Goal: Information Seeking & Learning: Learn about a topic

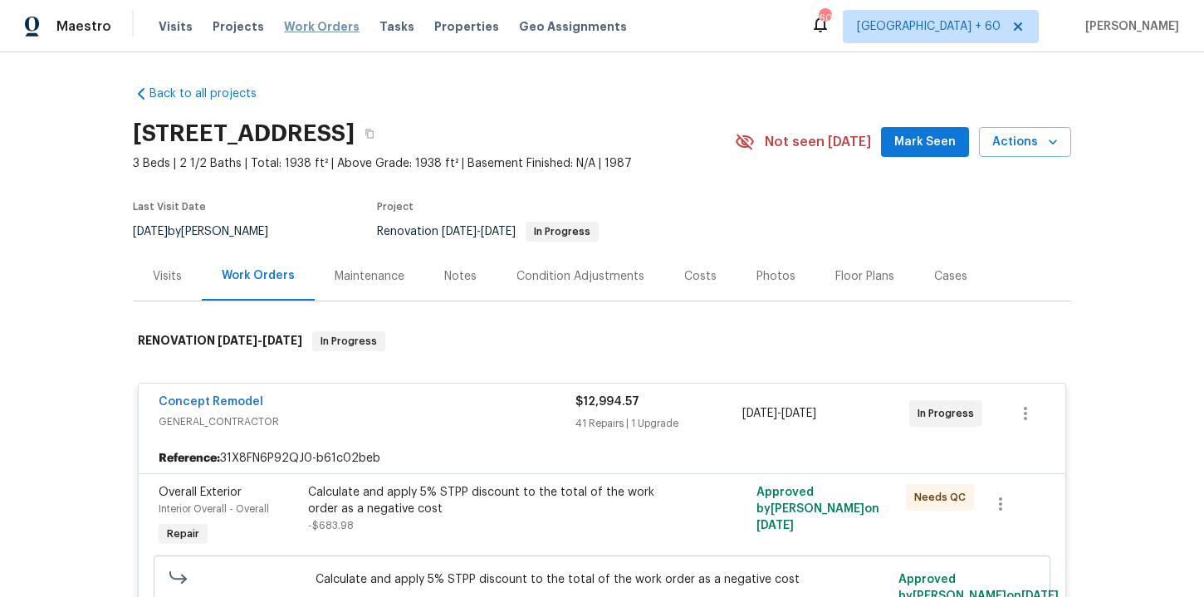
click at [306, 31] on span "Work Orders" at bounding box center [322, 26] width 76 height 17
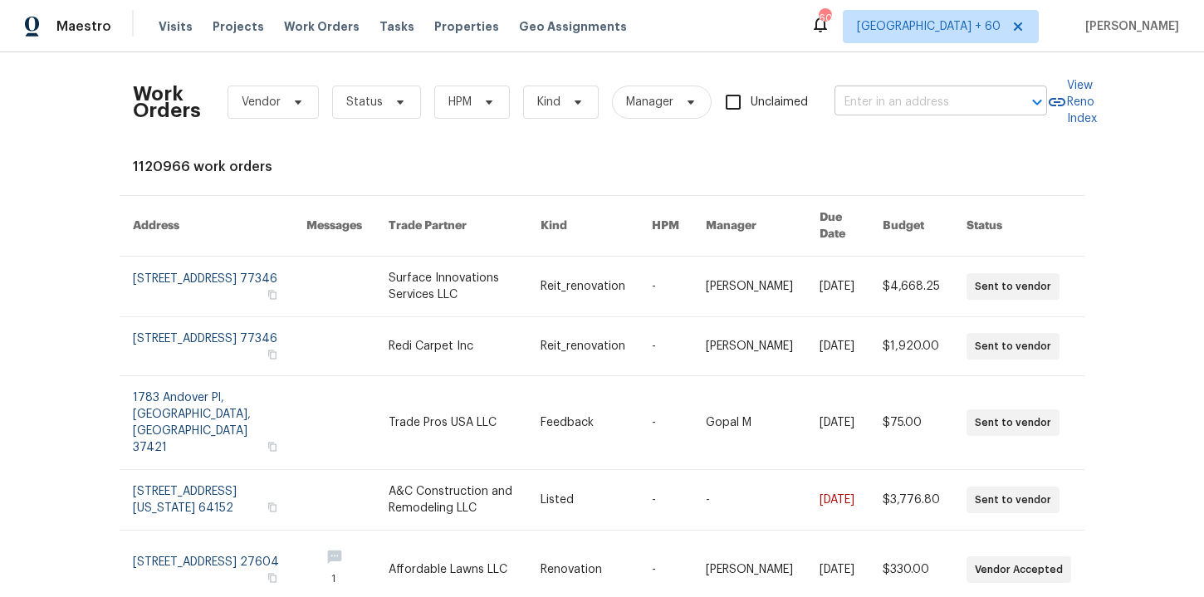
click at [875, 105] on input "text" at bounding box center [917, 103] width 166 height 26
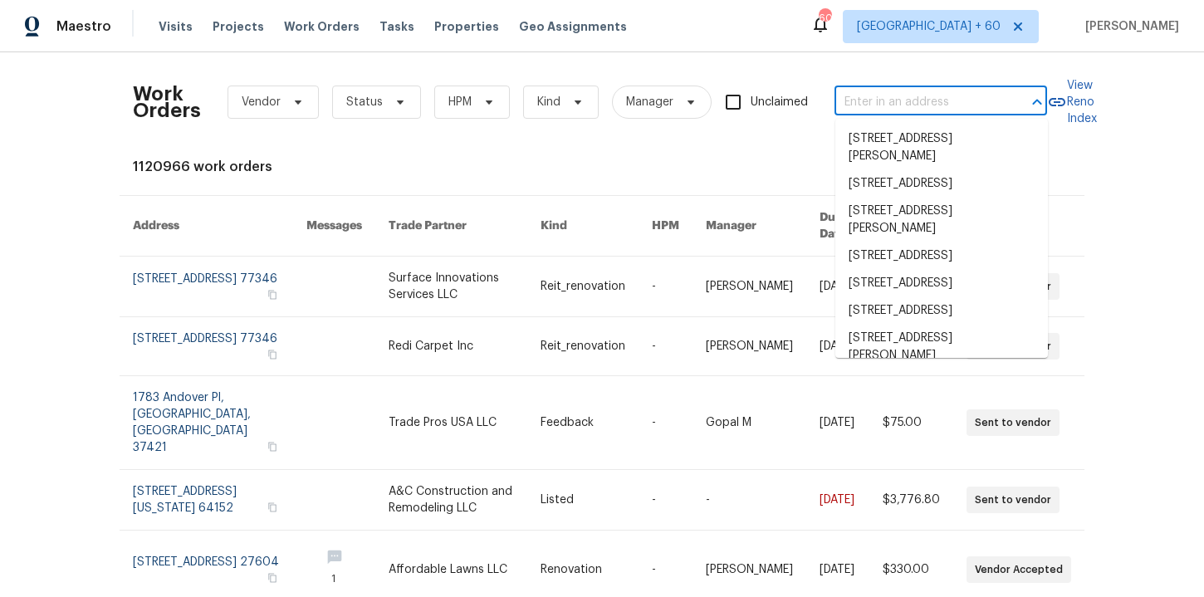
paste input "[STREET_ADDRESS][PERSON_NAME]"
type input "[STREET_ADDRESS][PERSON_NAME]"
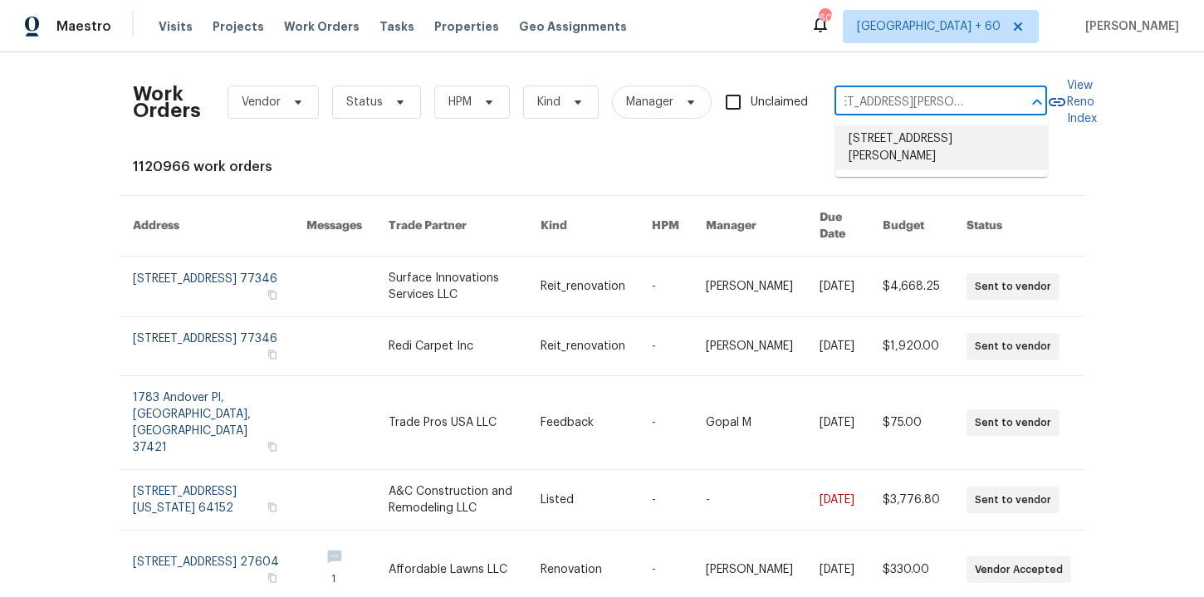
click at [890, 135] on li "[STREET_ADDRESS][PERSON_NAME]" at bounding box center [941, 147] width 213 height 45
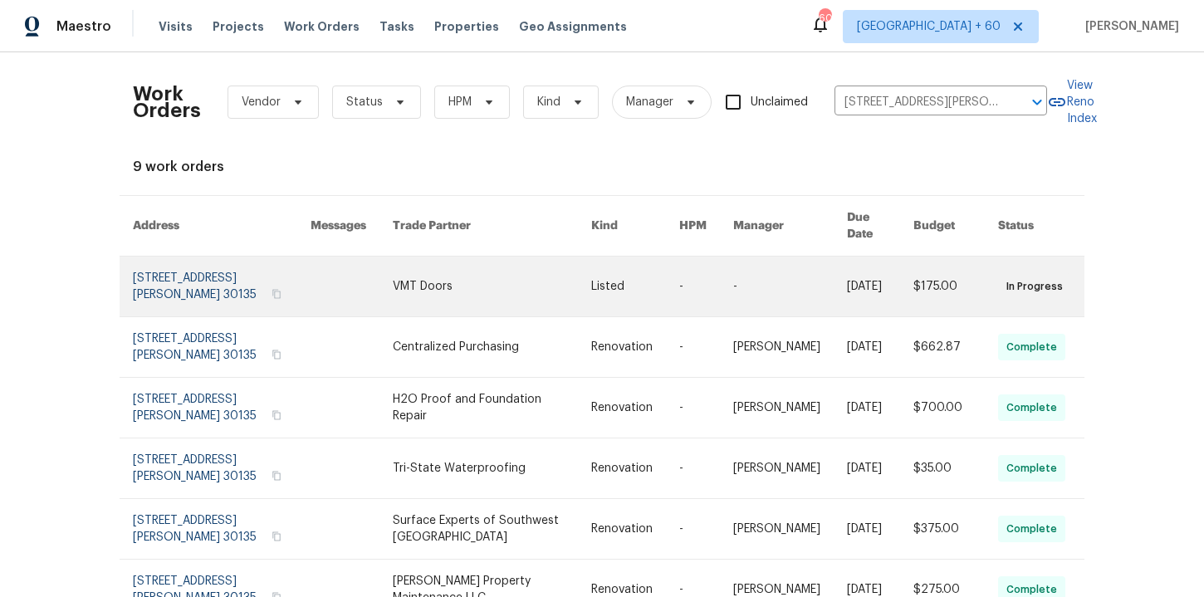
click at [190, 270] on link at bounding box center [222, 287] width 178 height 60
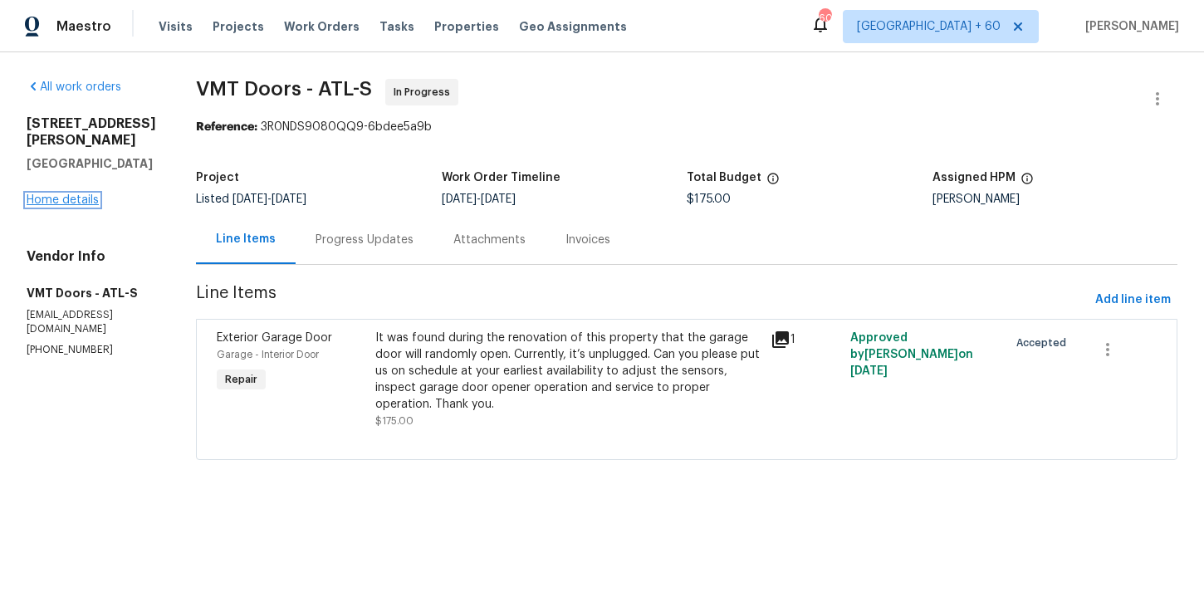
click at [86, 203] on link "Home details" at bounding box center [63, 200] width 72 height 12
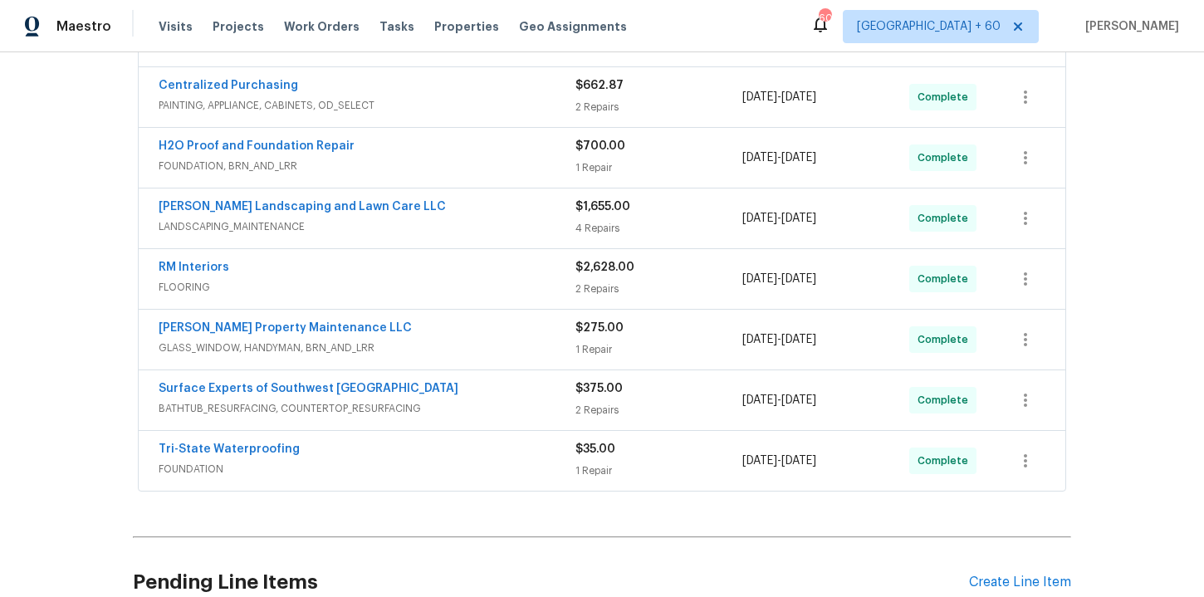
scroll to position [643, 0]
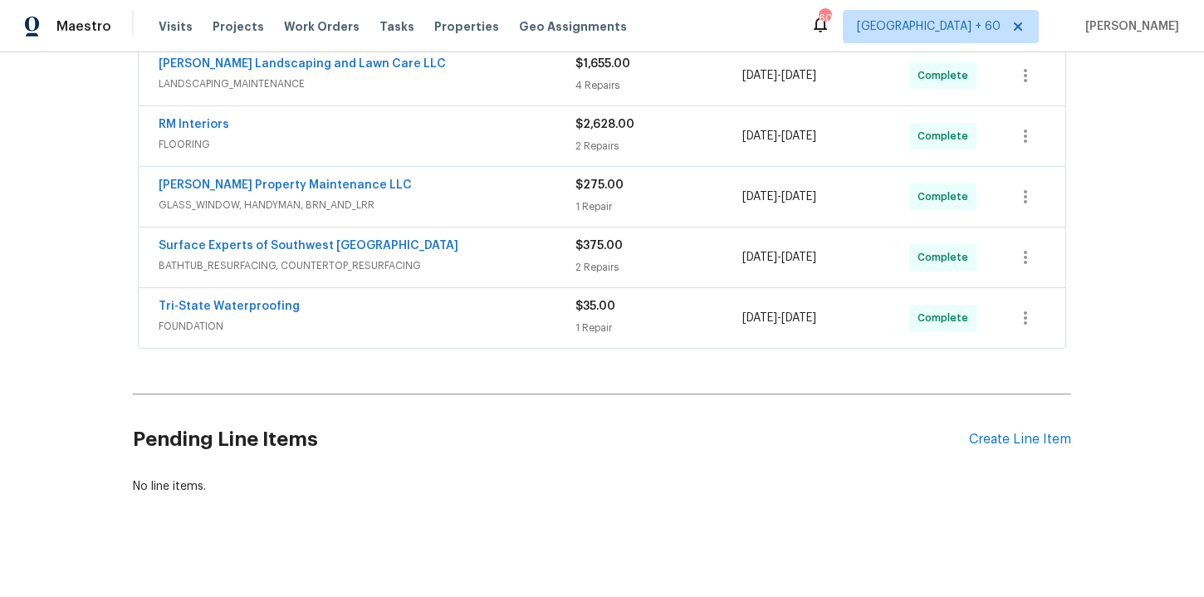
click at [365, 332] on span "FOUNDATION" at bounding box center [367, 326] width 417 height 17
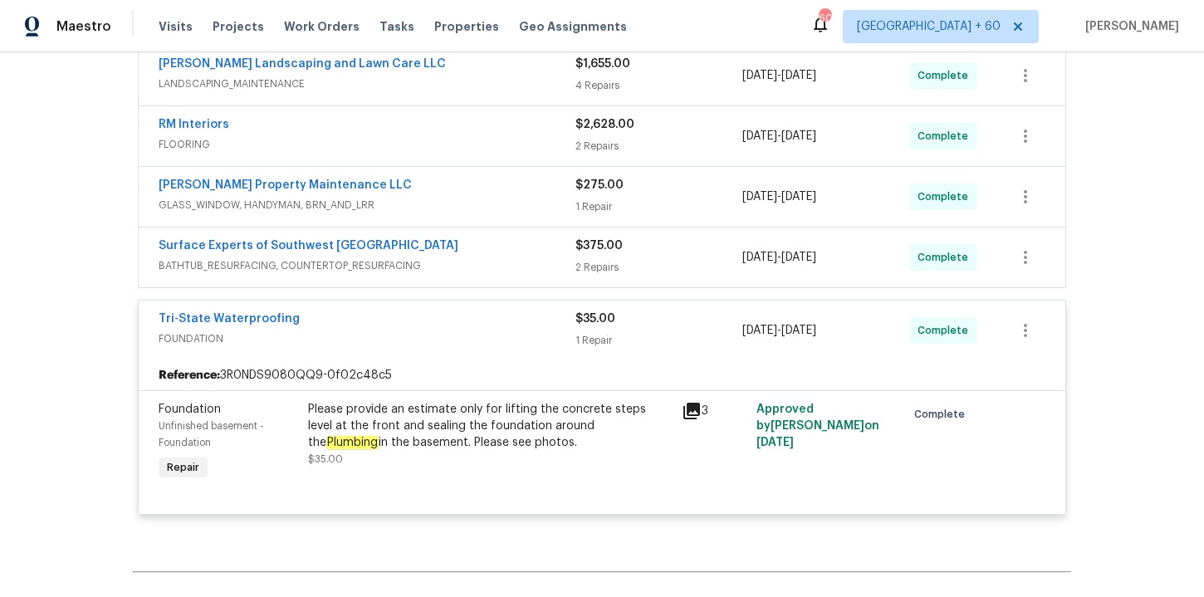
click at [481, 270] on span "BATHTUB_RESURFACING, COUNTERTOP_RESURFACING" at bounding box center [367, 265] width 417 height 17
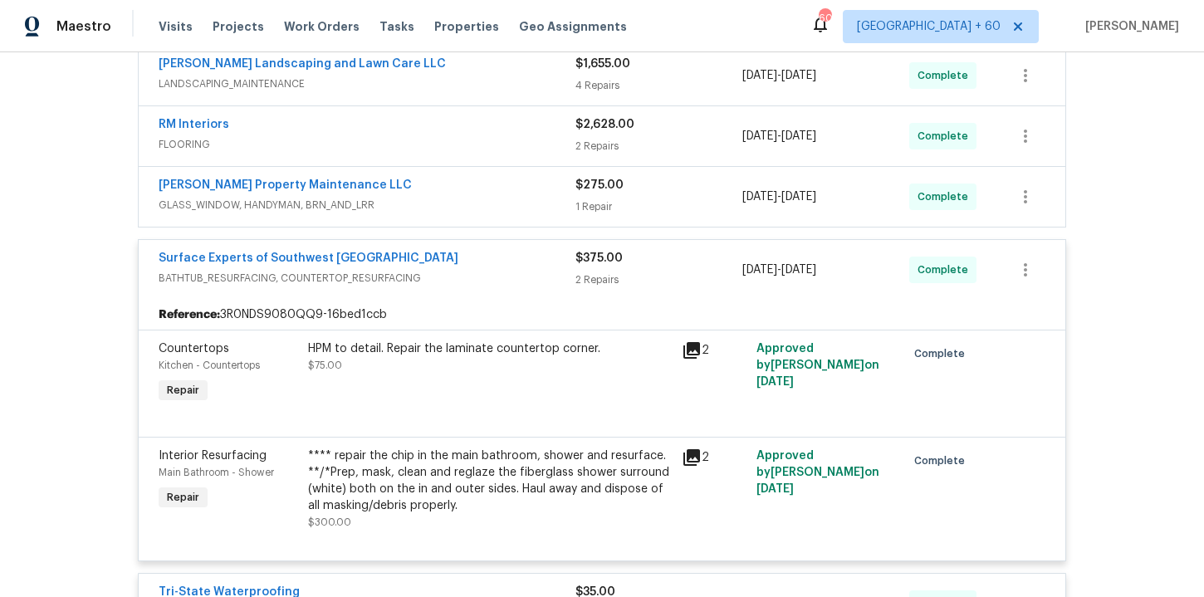
click at [441, 203] on span "GLASS_WINDOW, HANDYMAN, BRN_AND_LRR" at bounding box center [367, 205] width 417 height 17
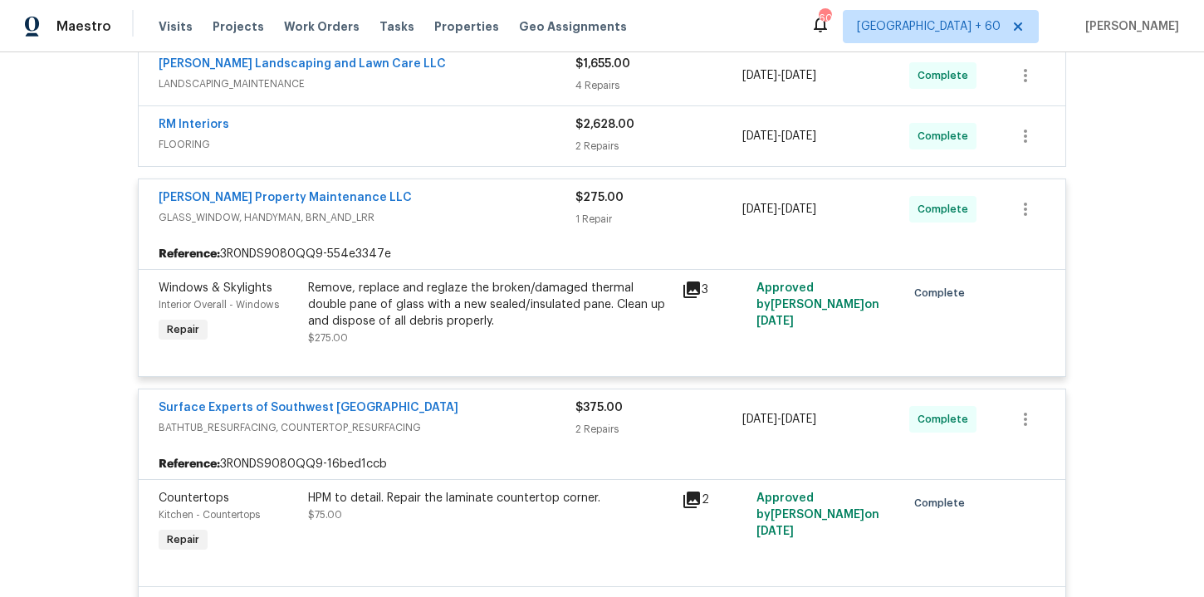
click at [413, 134] on div "RM Interiors" at bounding box center [367, 126] width 417 height 20
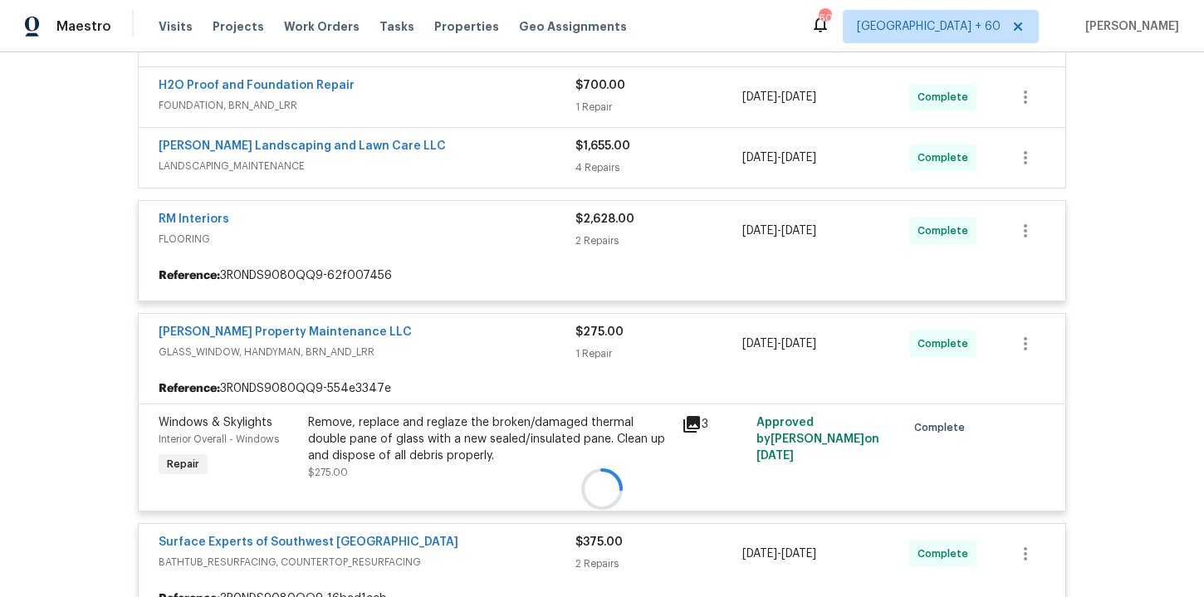
click at [433, 156] on div at bounding box center [602, 489] width 938 height 1199
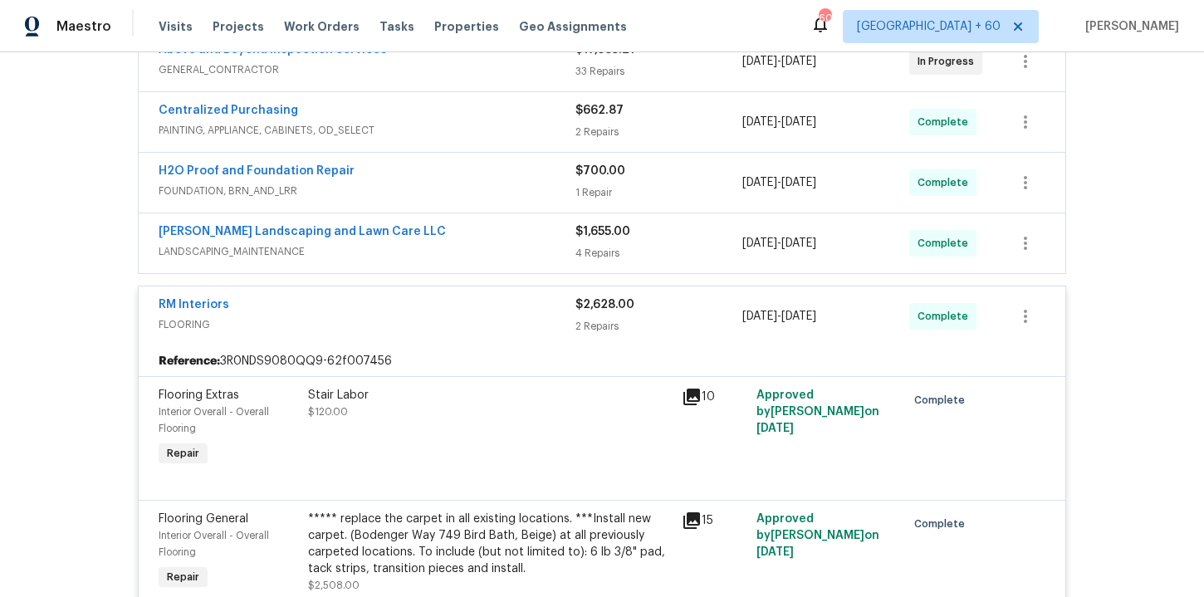
scroll to position [413, 0]
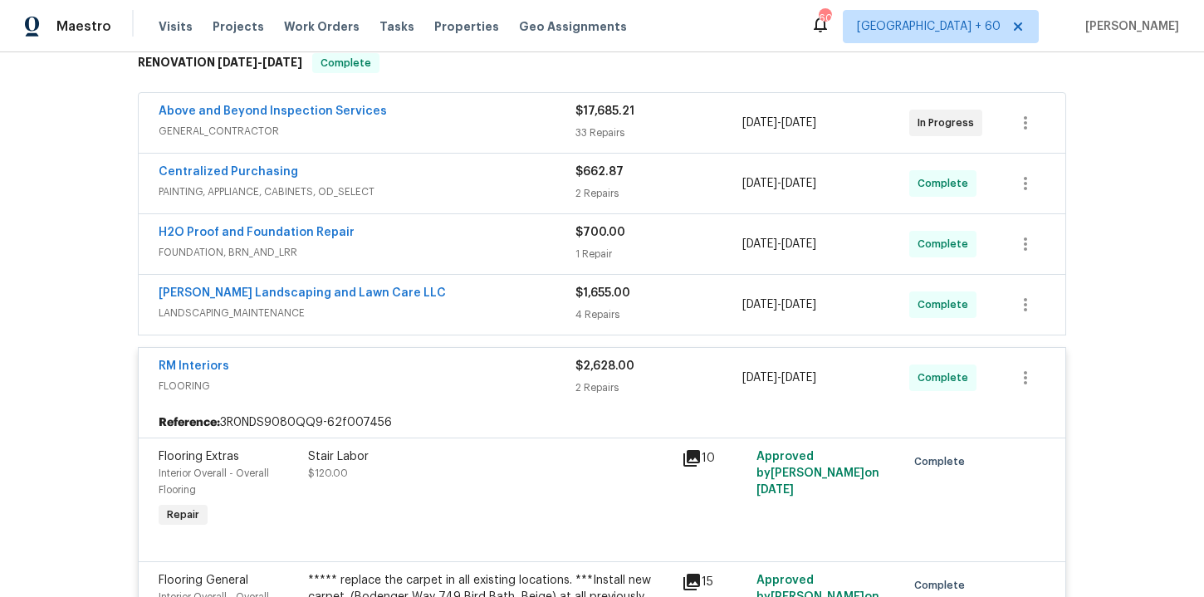
click at [478, 293] on div "Stewart's Landscaping and Lawn Care LLC" at bounding box center [367, 295] width 417 height 20
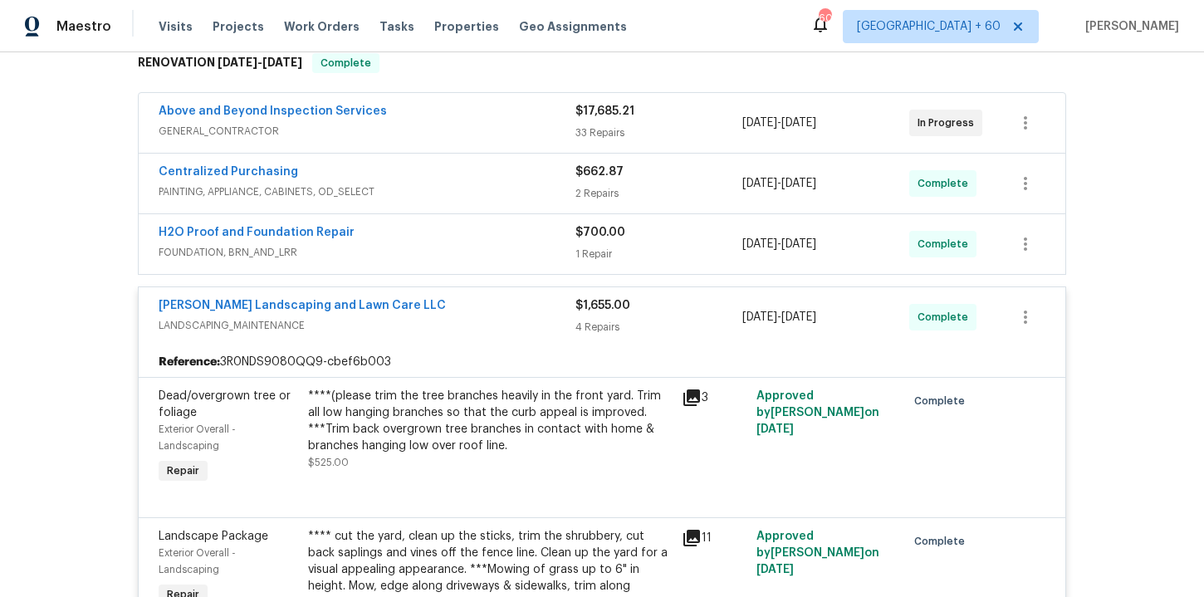
click at [456, 249] on span "FOUNDATION, BRN_AND_LRR" at bounding box center [367, 252] width 417 height 17
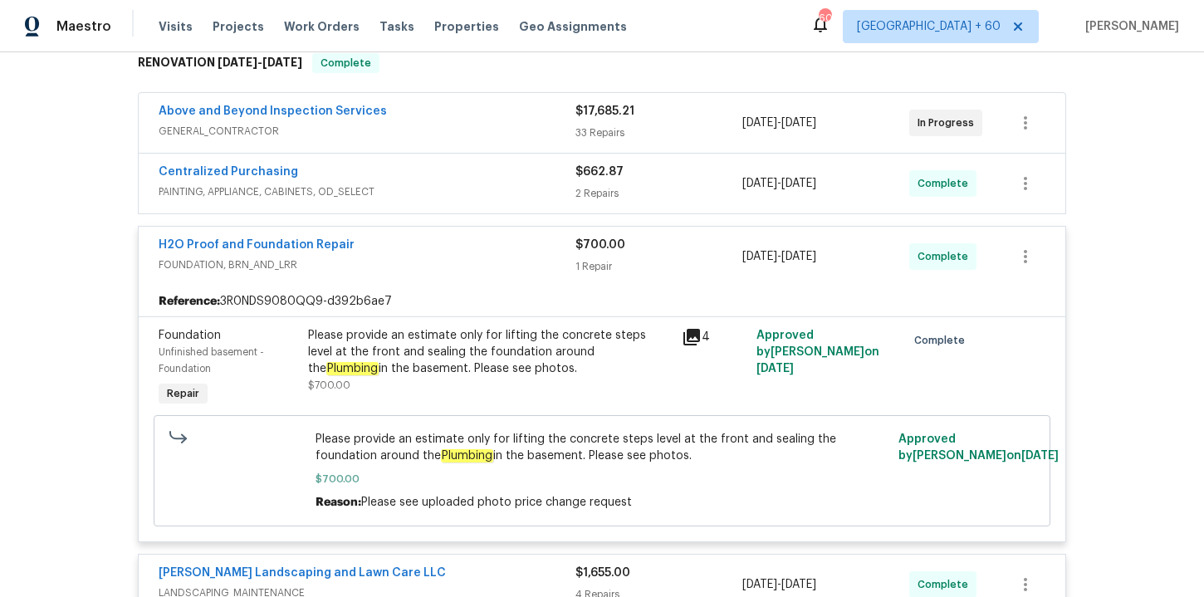
click at [451, 185] on span "PAINTING, APPLIANCE, CABINETS, OD_SELECT" at bounding box center [367, 191] width 417 height 17
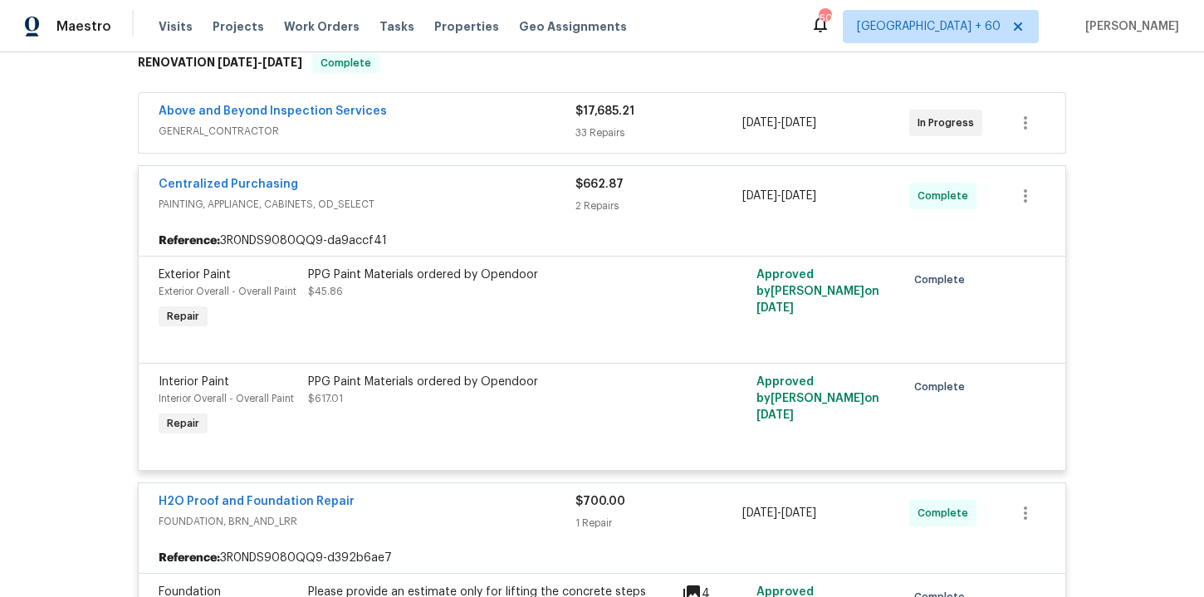
click at [453, 124] on span "GENERAL_CONTRACTOR" at bounding box center [367, 131] width 417 height 17
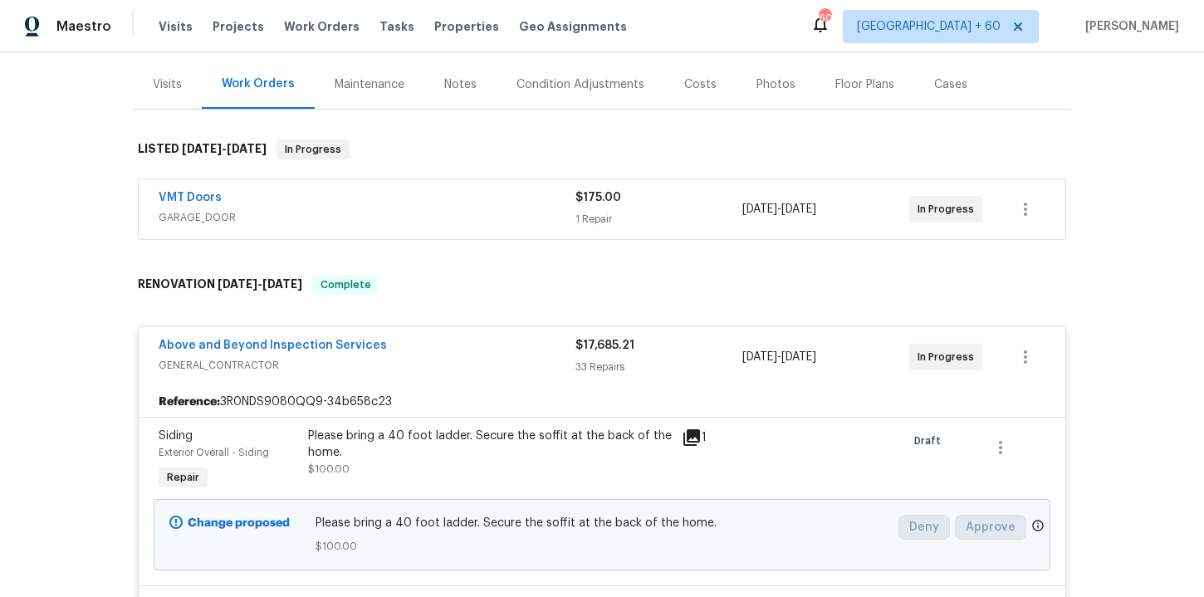
scroll to position [193, 0]
click at [512, 216] on span "GARAGE_DOOR" at bounding box center [367, 216] width 417 height 17
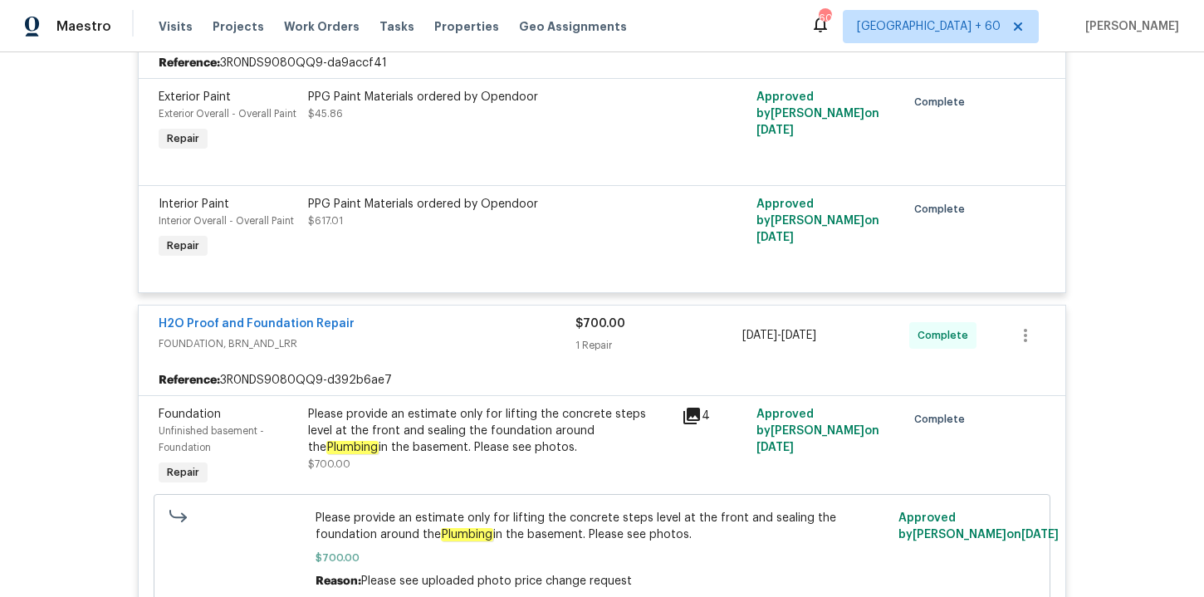
scroll to position [6104, 0]
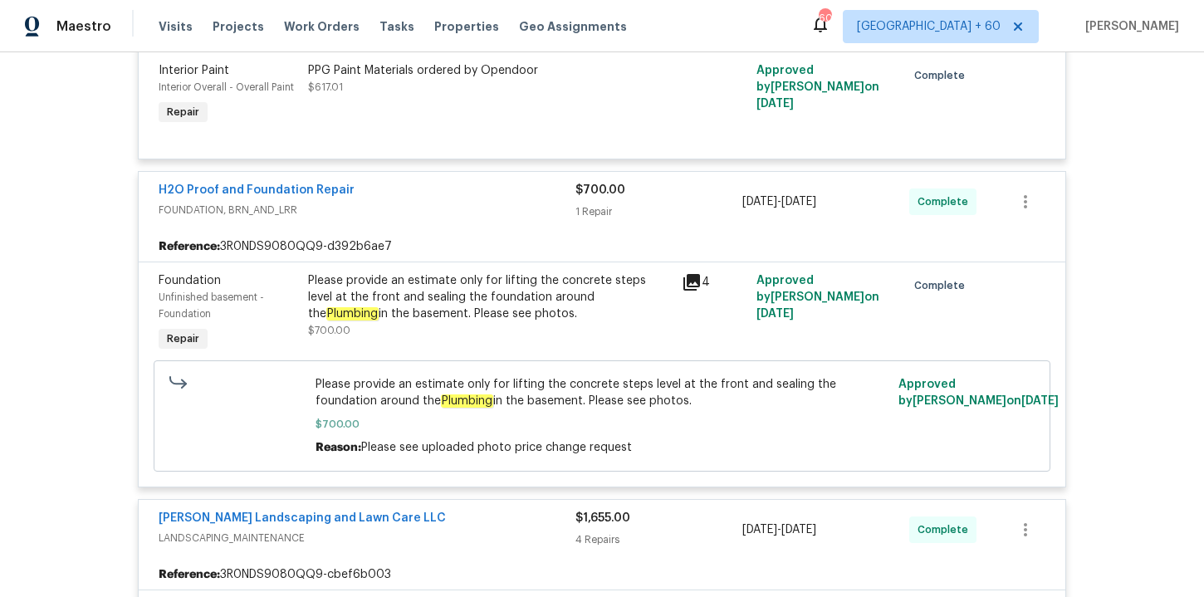
click at [540, 272] on div "Please provide an estimate only for lifting the concrete steps level at the fro…" at bounding box center [490, 297] width 364 height 50
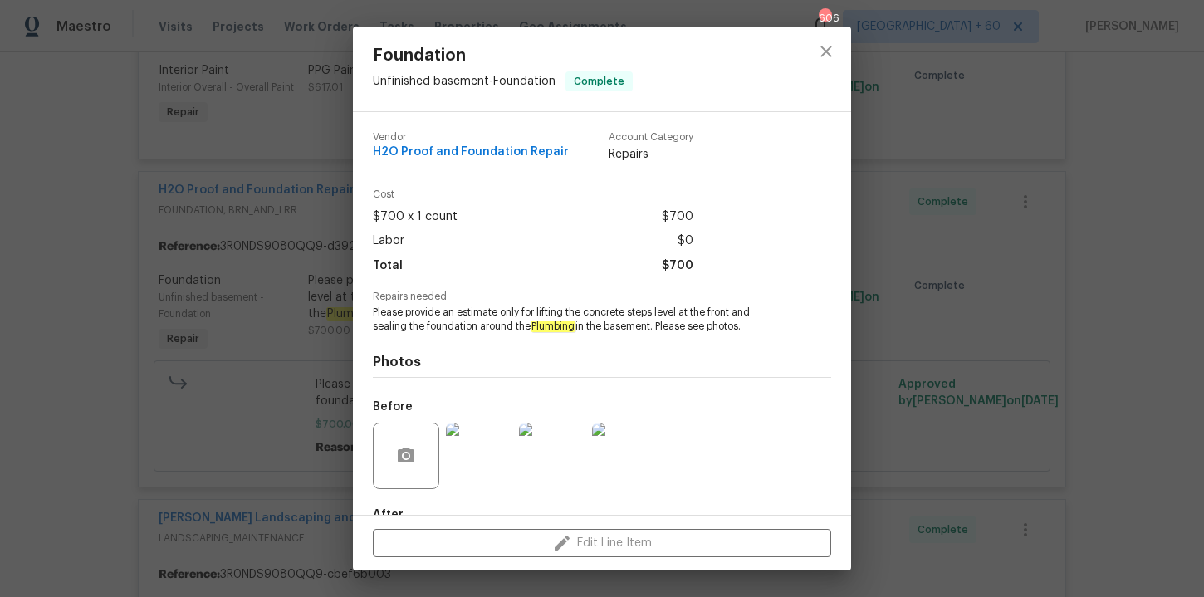
scroll to position [99, 0]
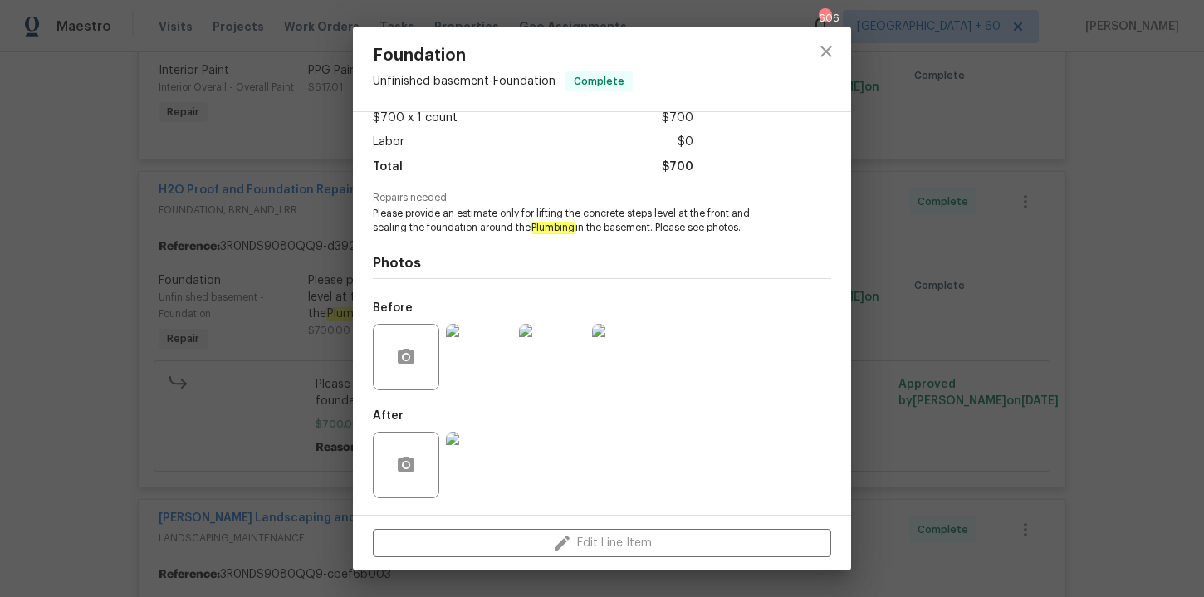
click at [466, 336] on img at bounding box center [479, 357] width 66 height 66
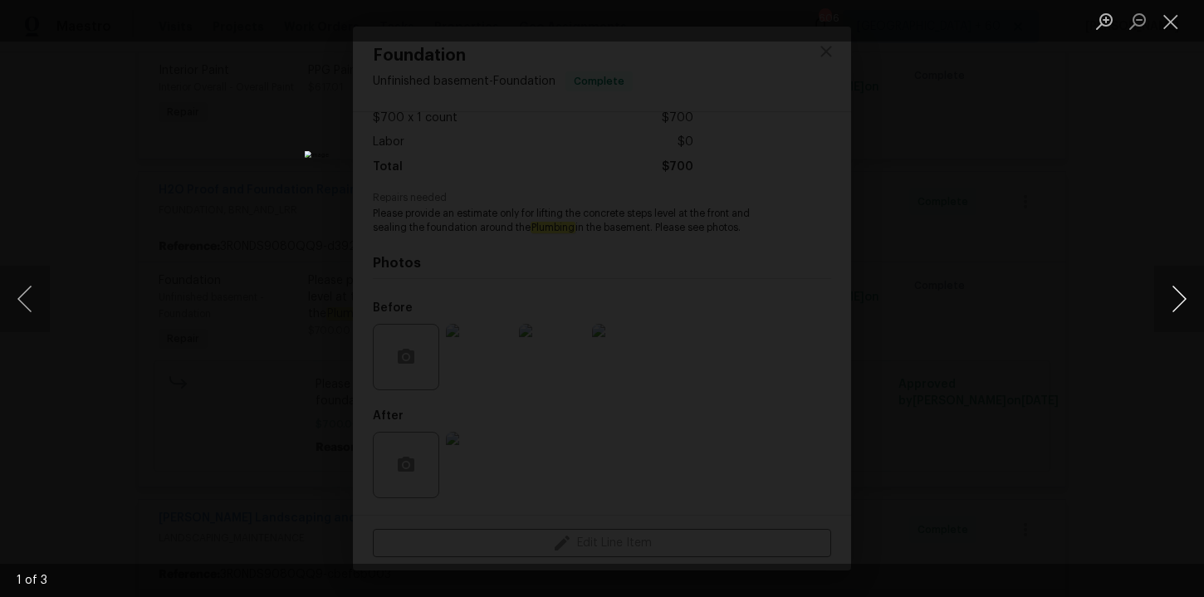
click at [1181, 300] on button "Next image" at bounding box center [1179, 299] width 50 height 66
click at [1064, 262] on div "Lightbox" at bounding box center [602, 298] width 1204 height 597
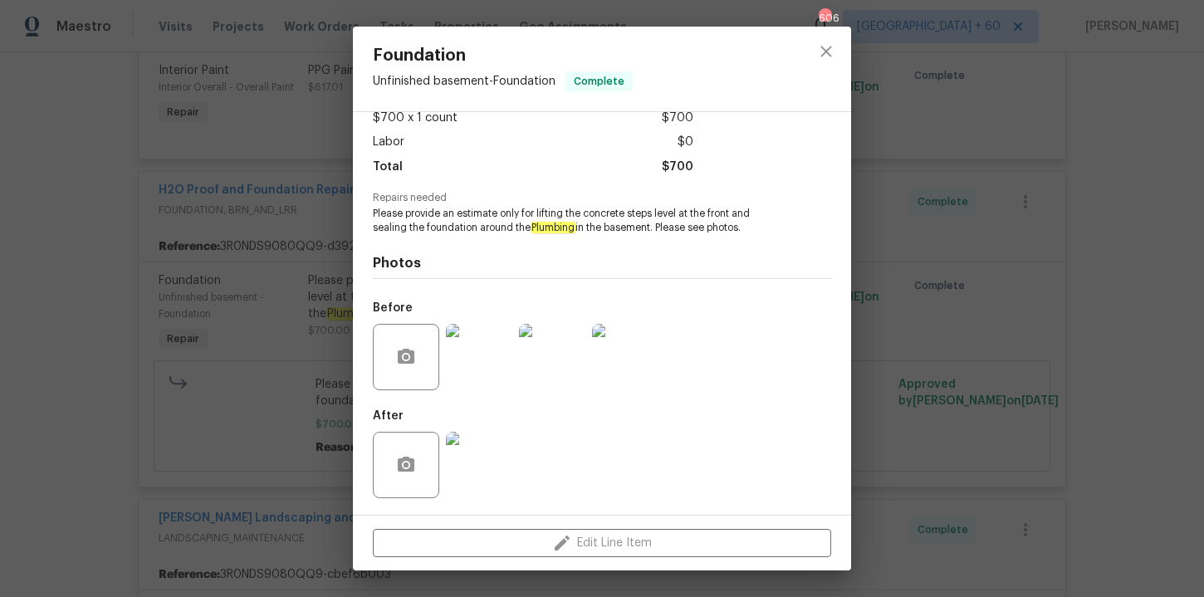
click at [1014, 272] on div "Foundation Unfinished basement - Foundation Complete Vendor H2O Proof and Found…" at bounding box center [602, 298] width 1204 height 597
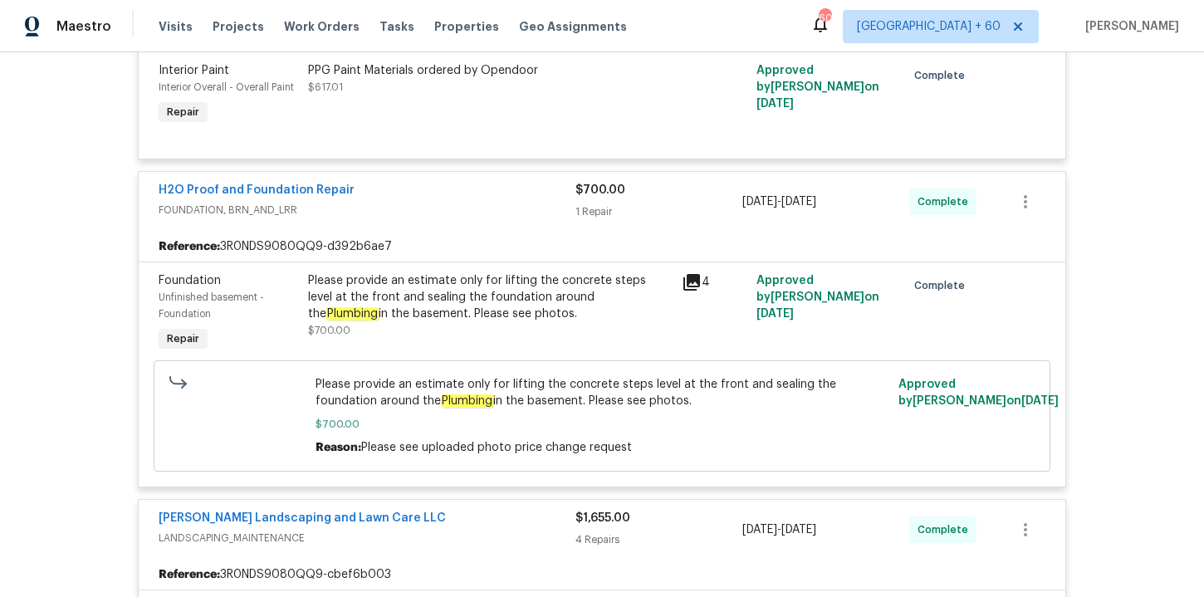
click at [449, 272] on div "Please provide an estimate only for lifting the concrete steps level at the fro…" at bounding box center [490, 297] width 364 height 50
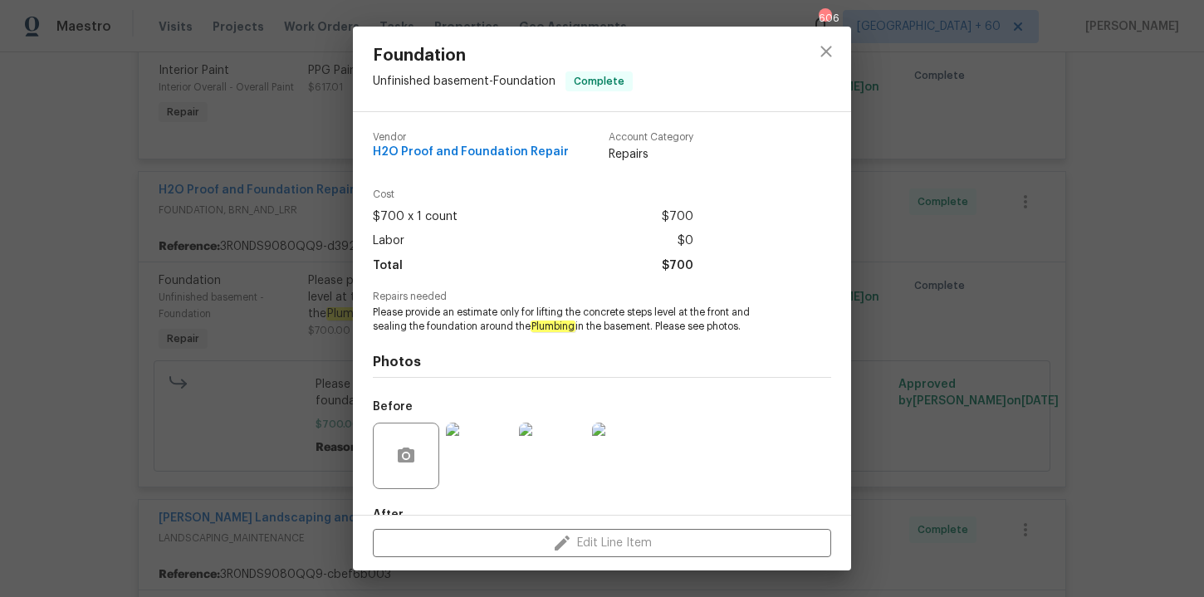
click at [565, 443] on img at bounding box center [552, 456] width 66 height 66
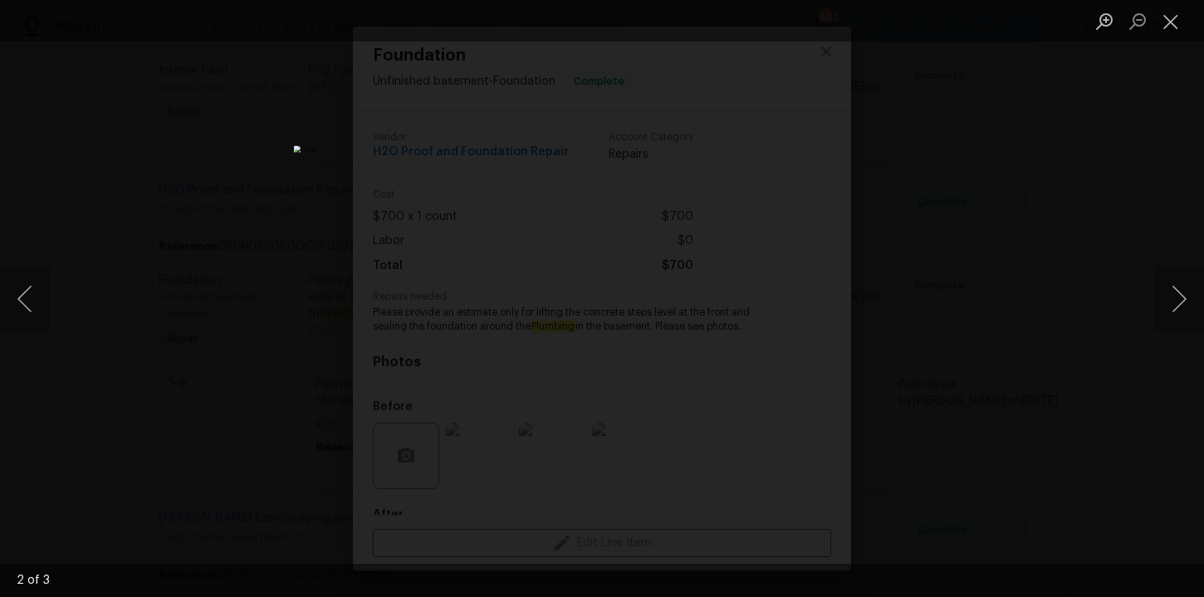
click at [1023, 285] on div "Lightbox" at bounding box center [602, 298] width 1204 height 597
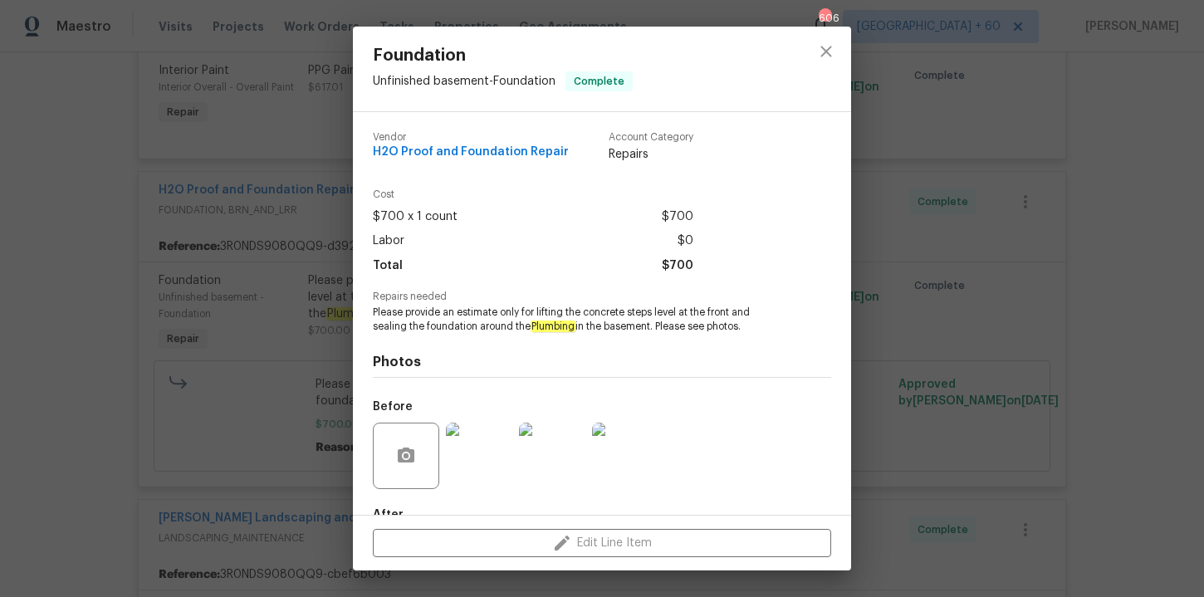
click at [1023, 285] on div "Foundation Unfinished basement - Foundation Complete Vendor H2O Proof and Found…" at bounding box center [602, 298] width 1204 height 597
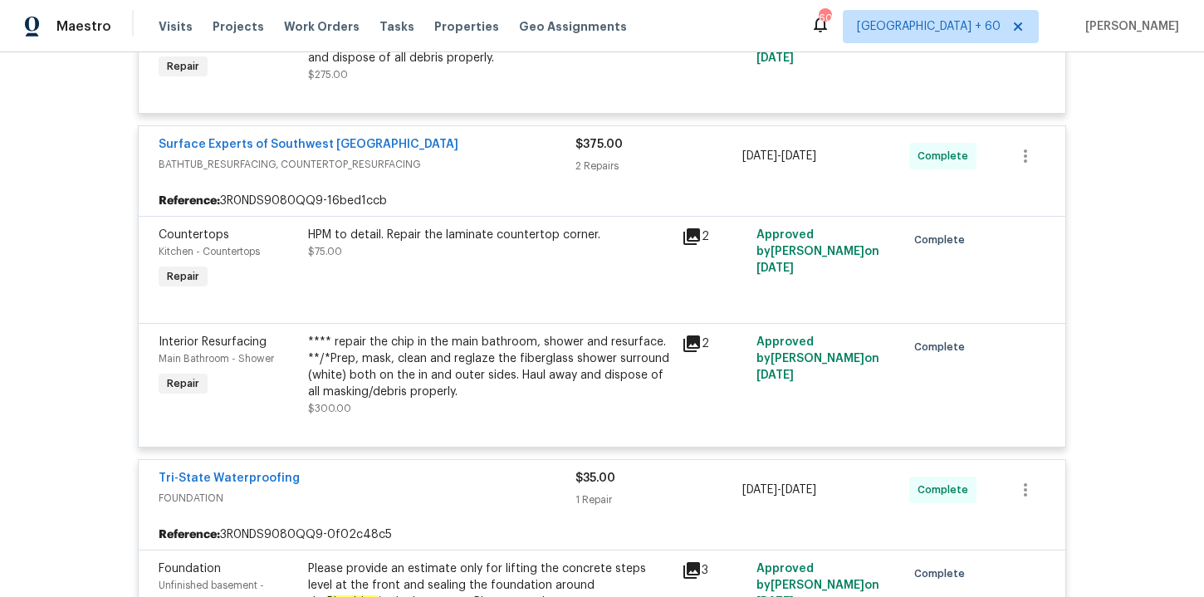
scroll to position [8007, 0]
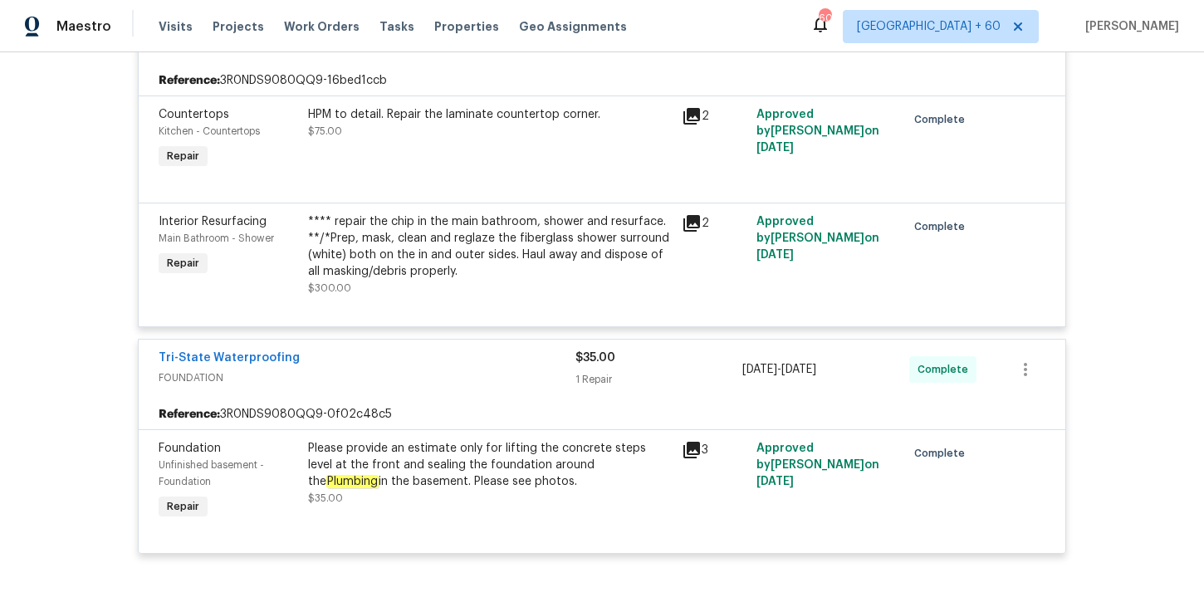
click at [459, 440] on div "Please provide an estimate only for lifting the concrete steps level at the fro…" at bounding box center [490, 465] width 364 height 50
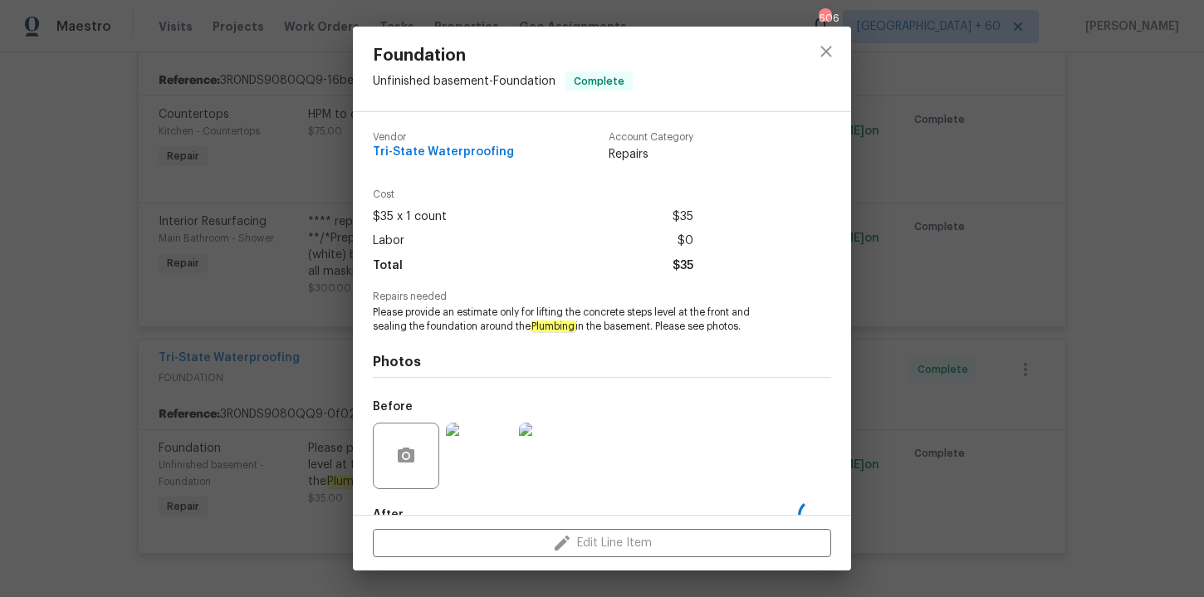
scroll to position [99, 0]
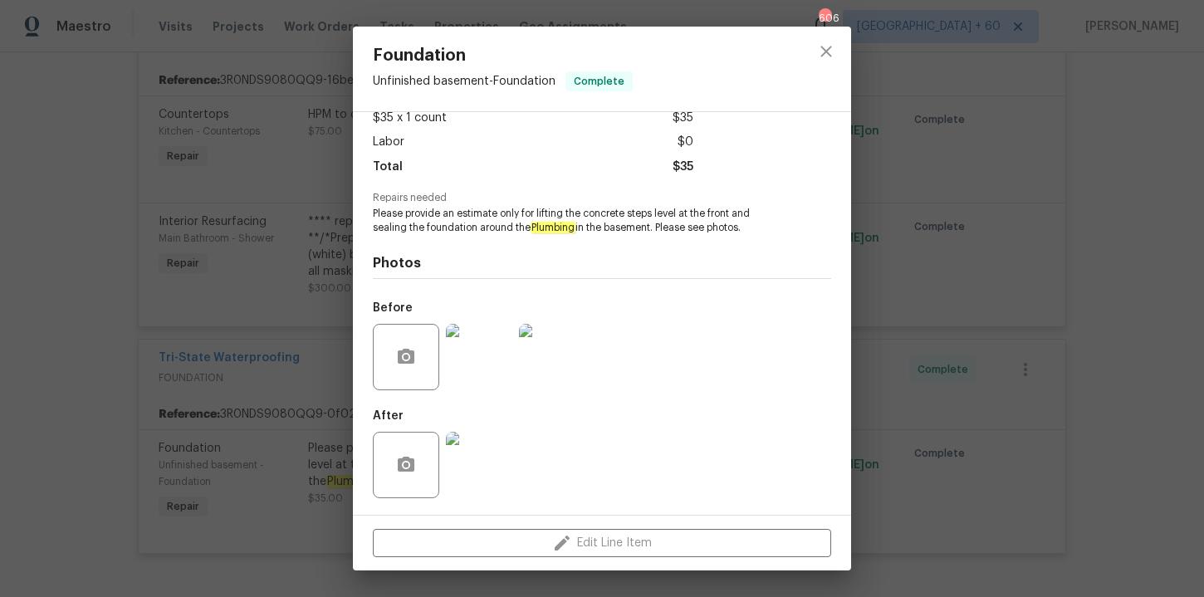
click at [477, 362] on img at bounding box center [479, 357] width 66 height 66
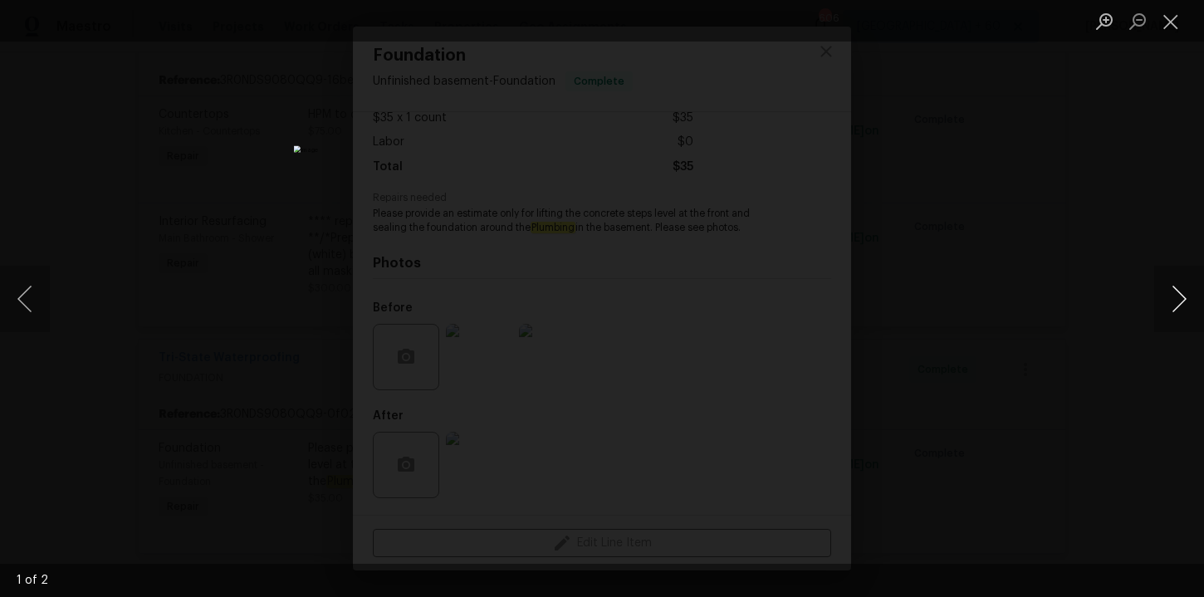
click at [1191, 297] on button "Next image" at bounding box center [1179, 299] width 50 height 66
click at [1065, 262] on div "Lightbox" at bounding box center [602, 298] width 1204 height 597
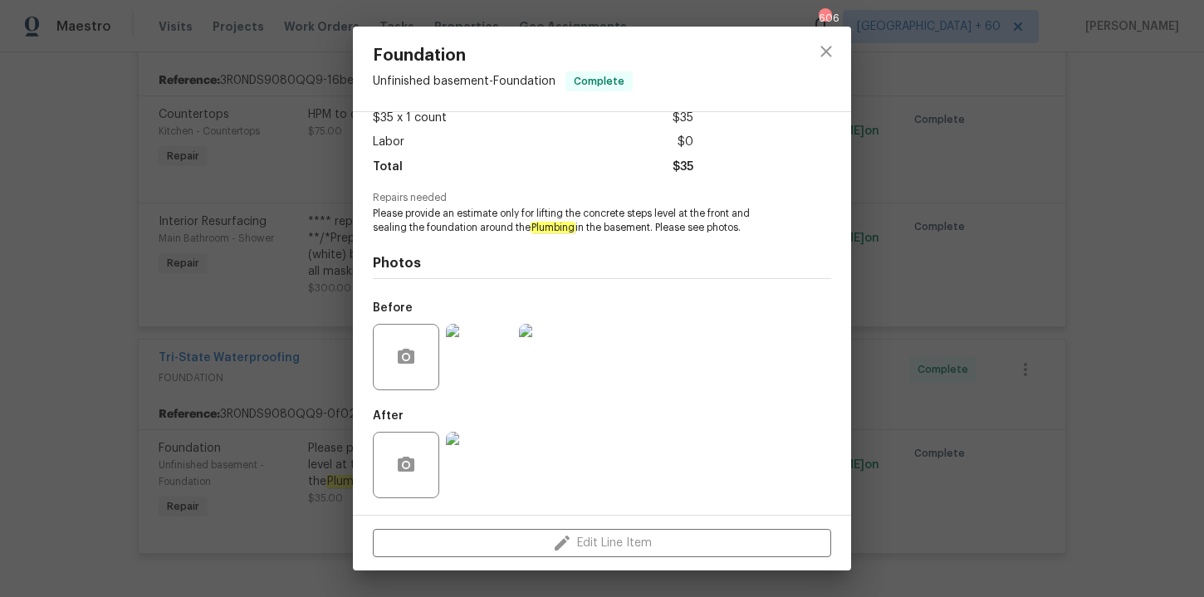
click at [480, 451] on img at bounding box center [479, 465] width 66 height 66
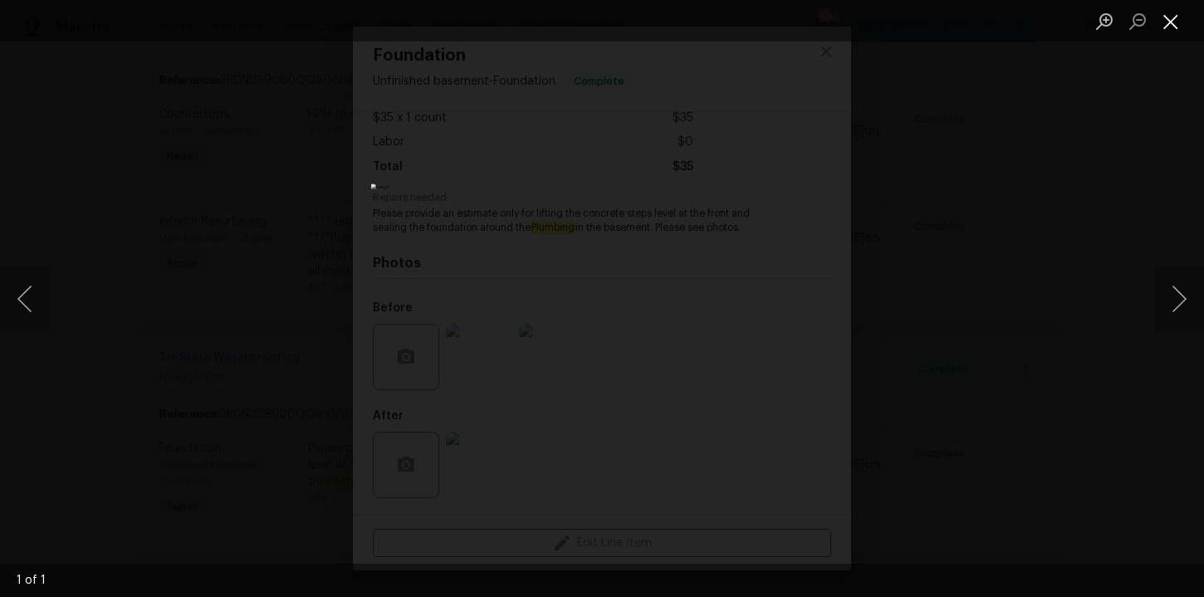
click at [1176, 23] on button "Close lightbox" at bounding box center [1170, 21] width 33 height 29
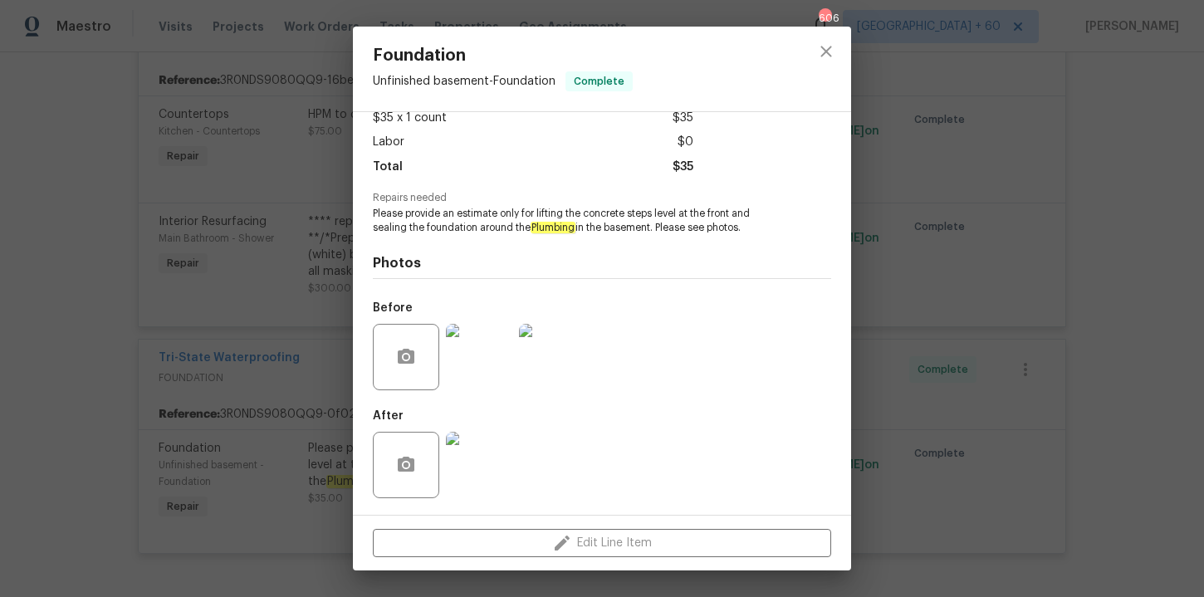
click at [1119, 147] on div "Foundation Unfinished basement - Foundation Complete Vendor Tri-State Waterproo…" at bounding box center [602, 298] width 1204 height 597
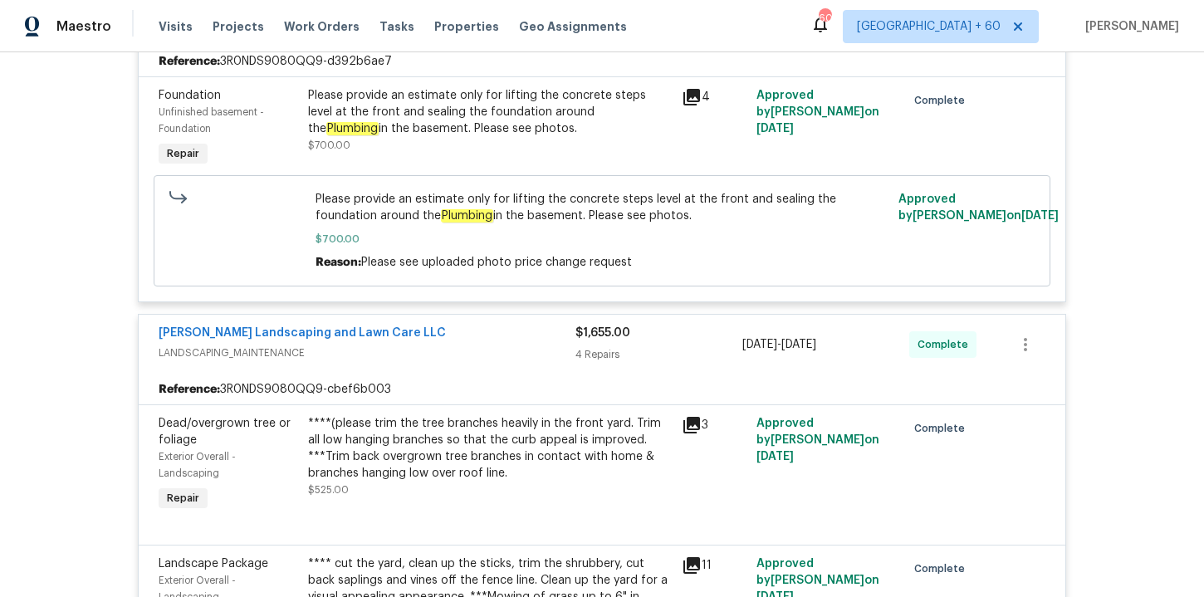
scroll to position [5786, 0]
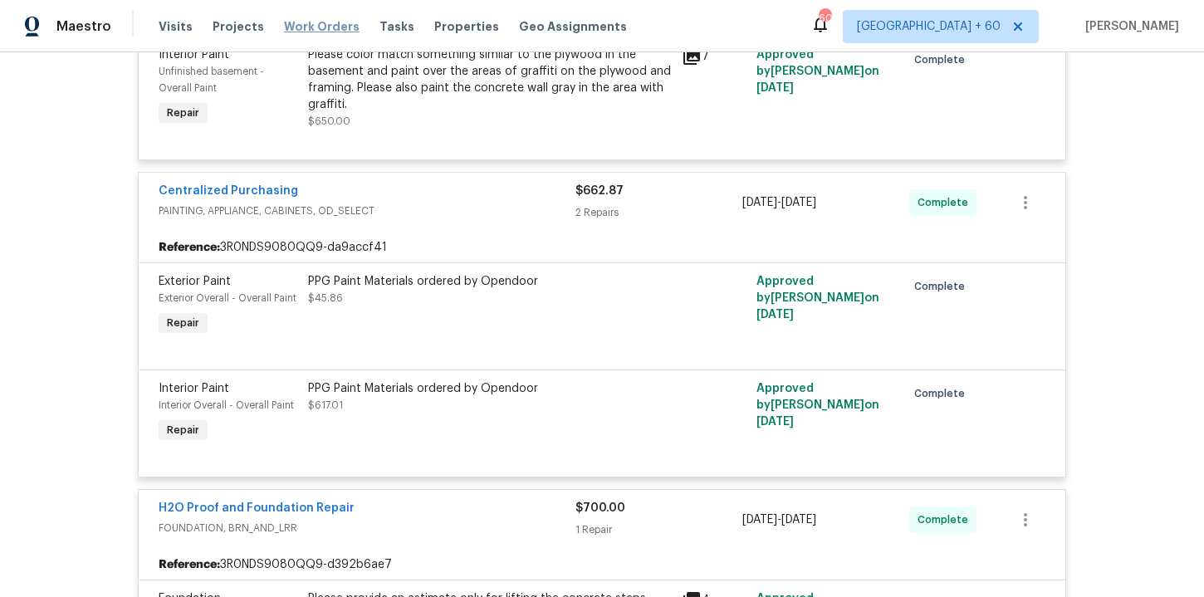
click at [316, 25] on span "Work Orders" at bounding box center [322, 26] width 76 height 17
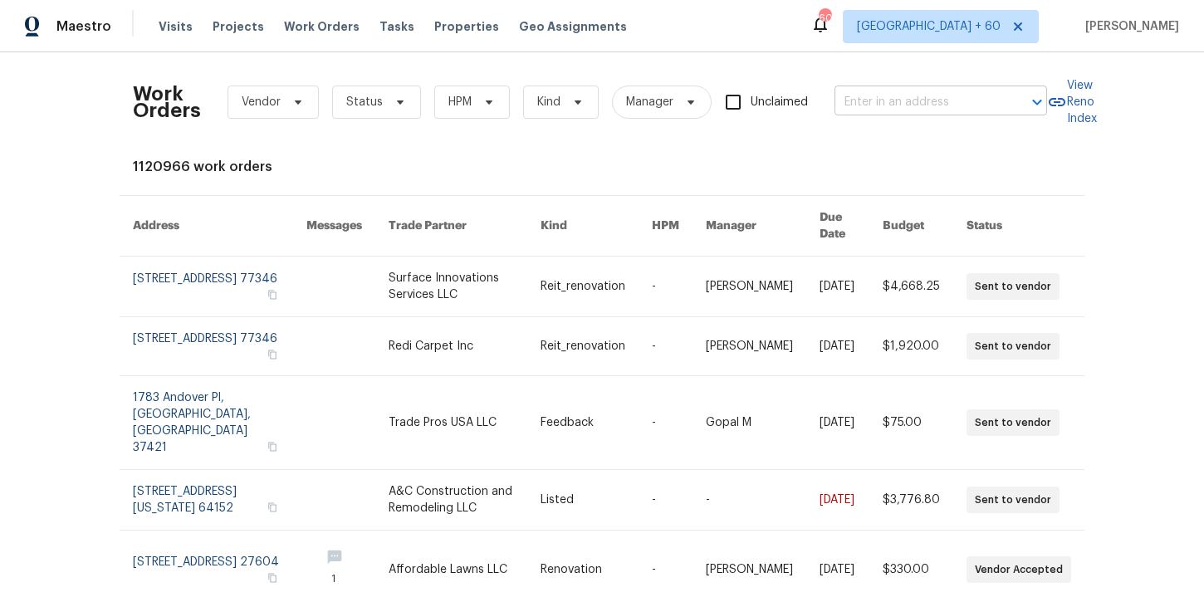
click at [863, 103] on input "text" at bounding box center [917, 103] width 166 height 26
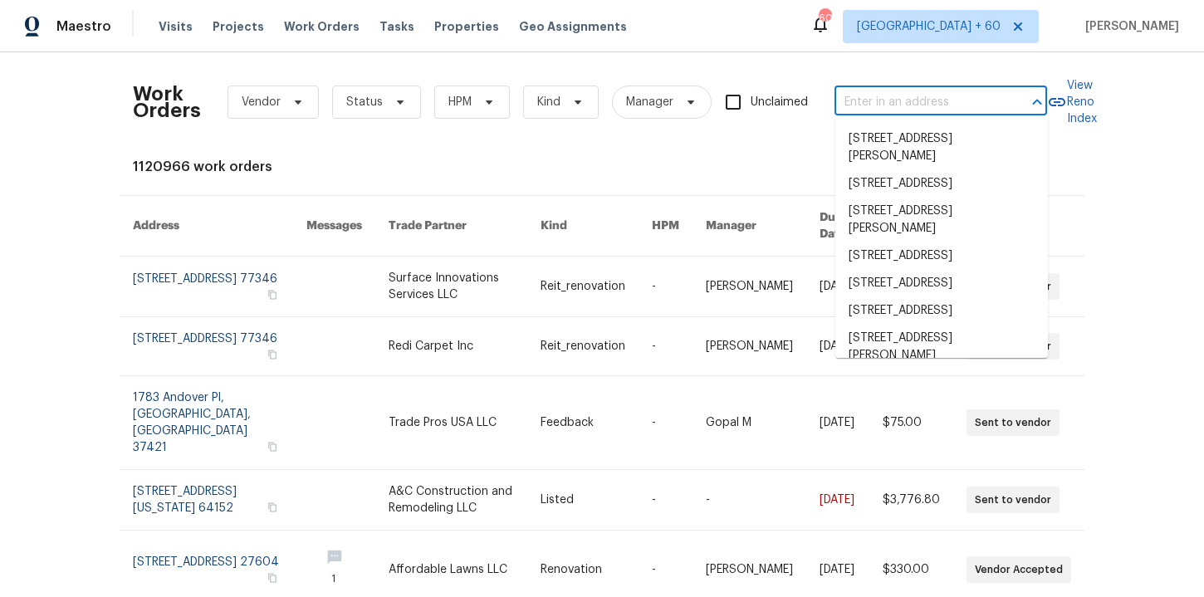
paste input "5749 27th Ave S Minneapolis, MN 55417"
type input "5749 27th Ave S Minneapolis, MN 55417"
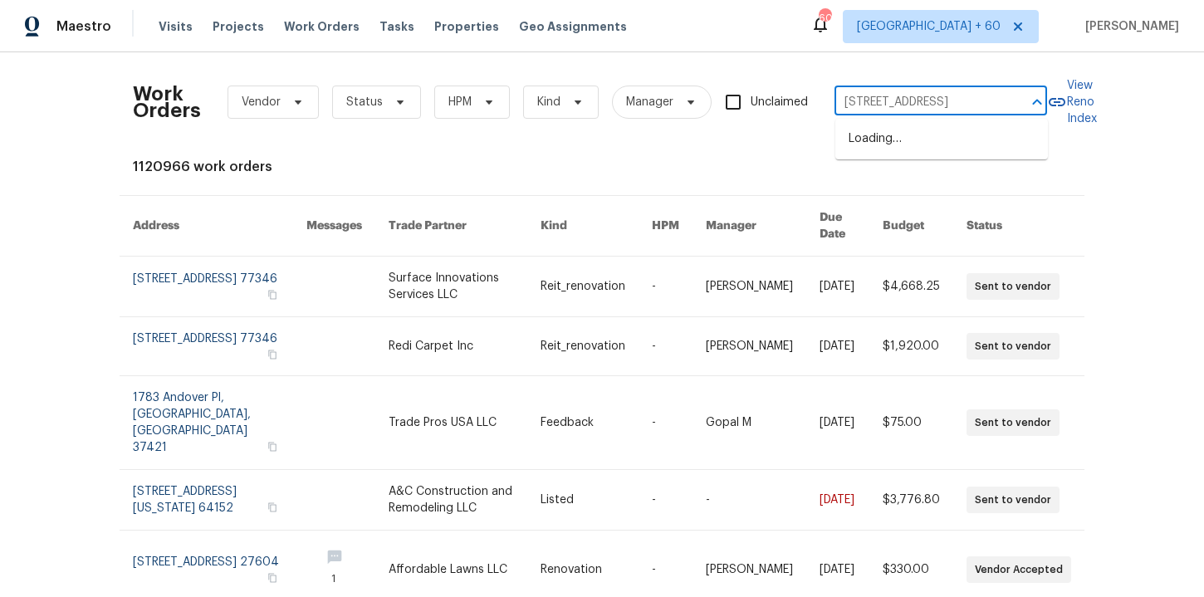
scroll to position [0, 57]
click at [896, 144] on li "5749 27th Ave S, Minneapolis, MN 55417" at bounding box center [941, 138] width 213 height 27
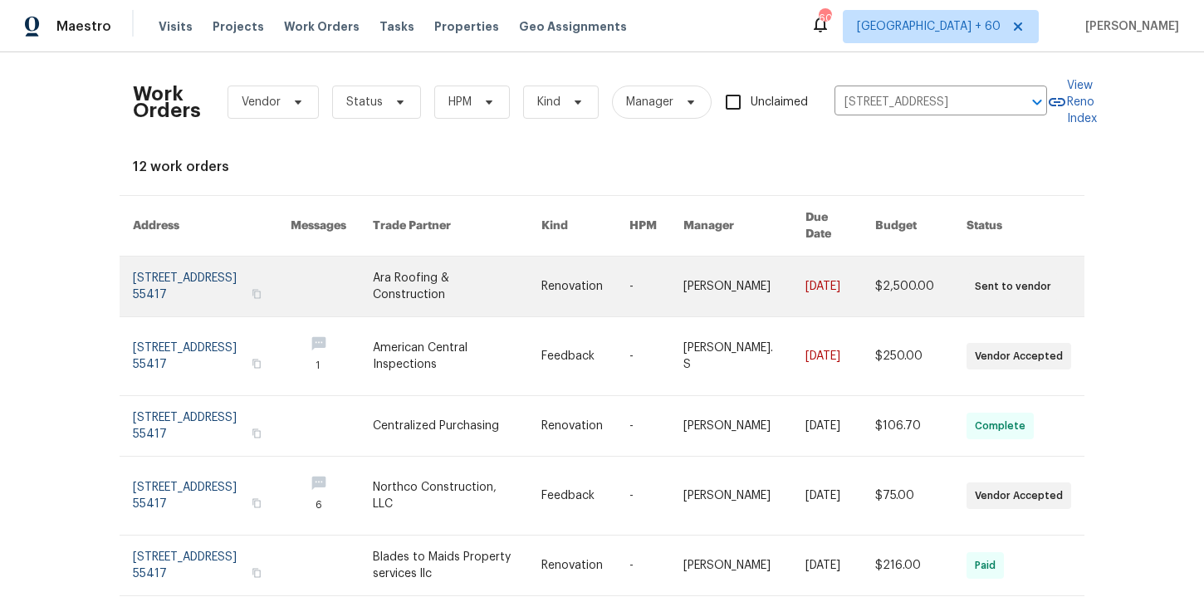
click at [219, 260] on link at bounding box center [212, 287] width 158 height 60
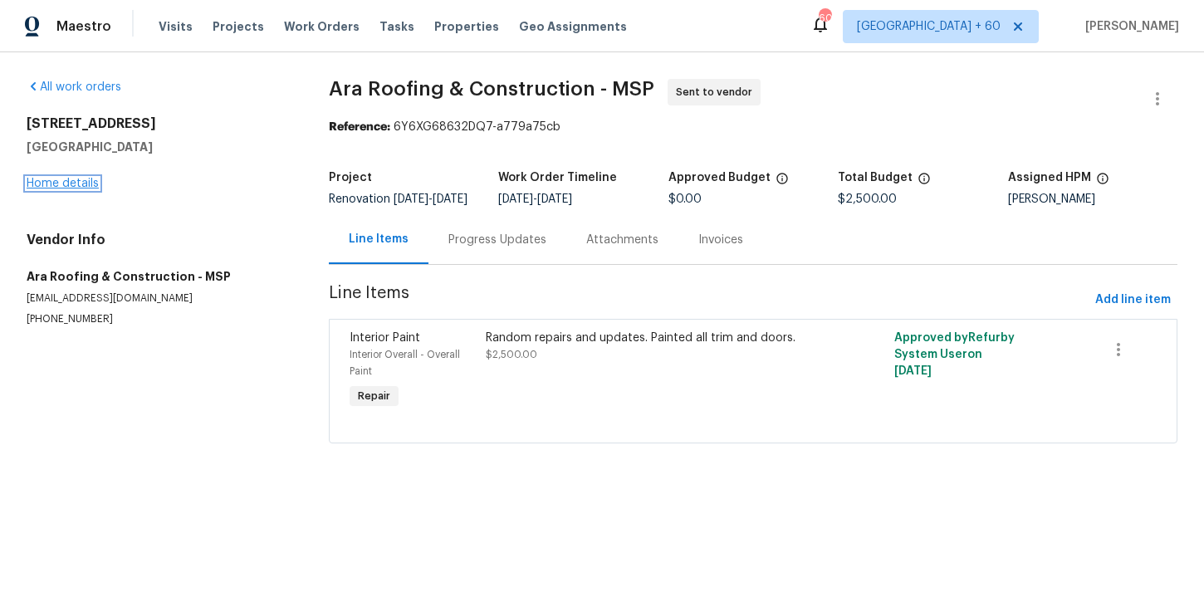
click at [41, 186] on link "Home details" at bounding box center [63, 184] width 72 height 12
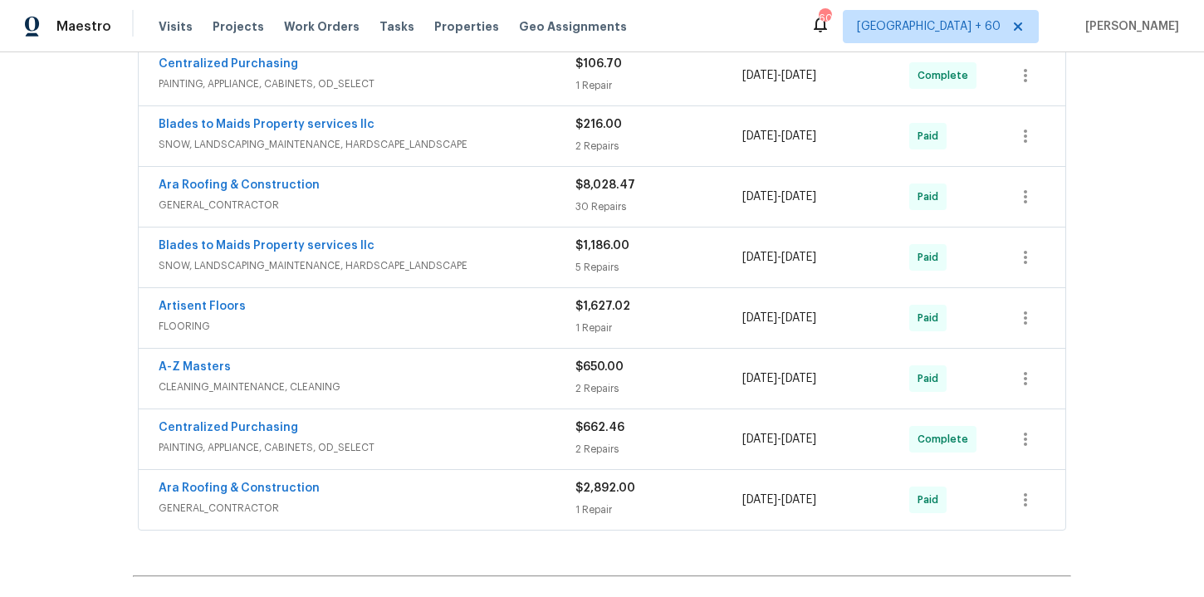
scroll to position [789, 0]
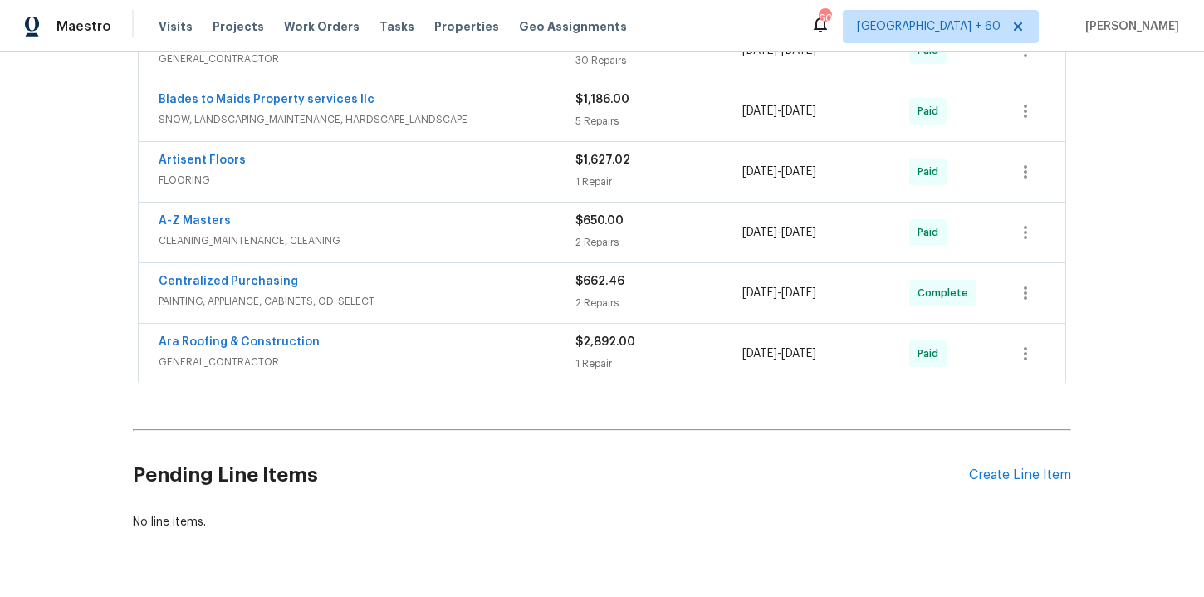
click at [435, 354] on span "GENERAL_CONTRACTOR" at bounding box center [367, 362] width 417 height 17
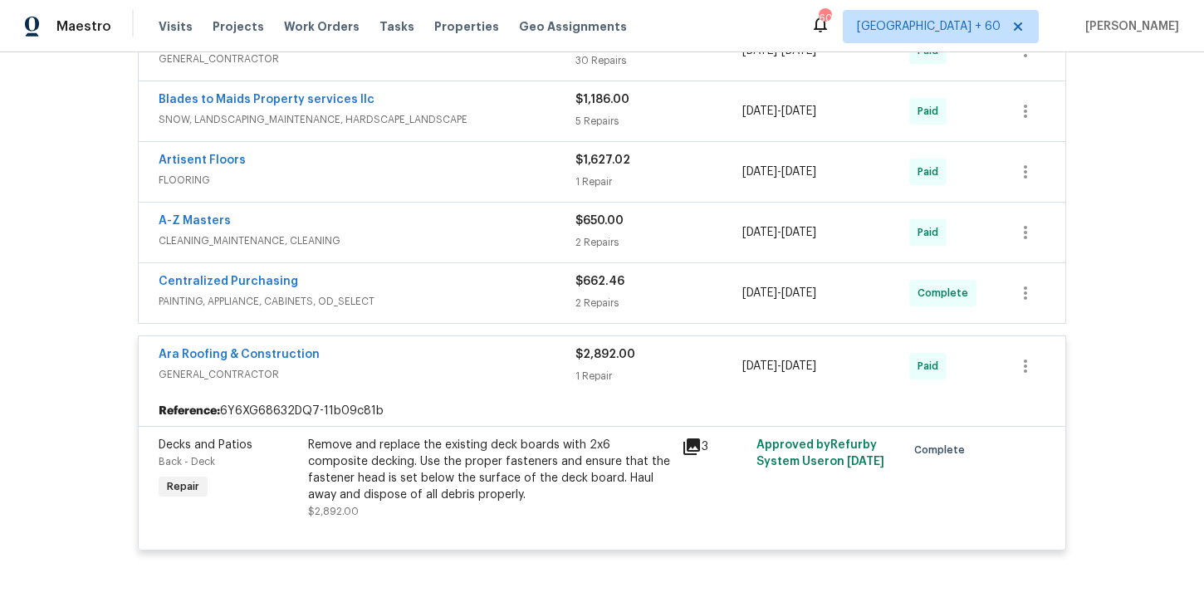
click at [442, 285] on div "Centralized Purchasing" at bounding box center [367, 283] width 417 height 20
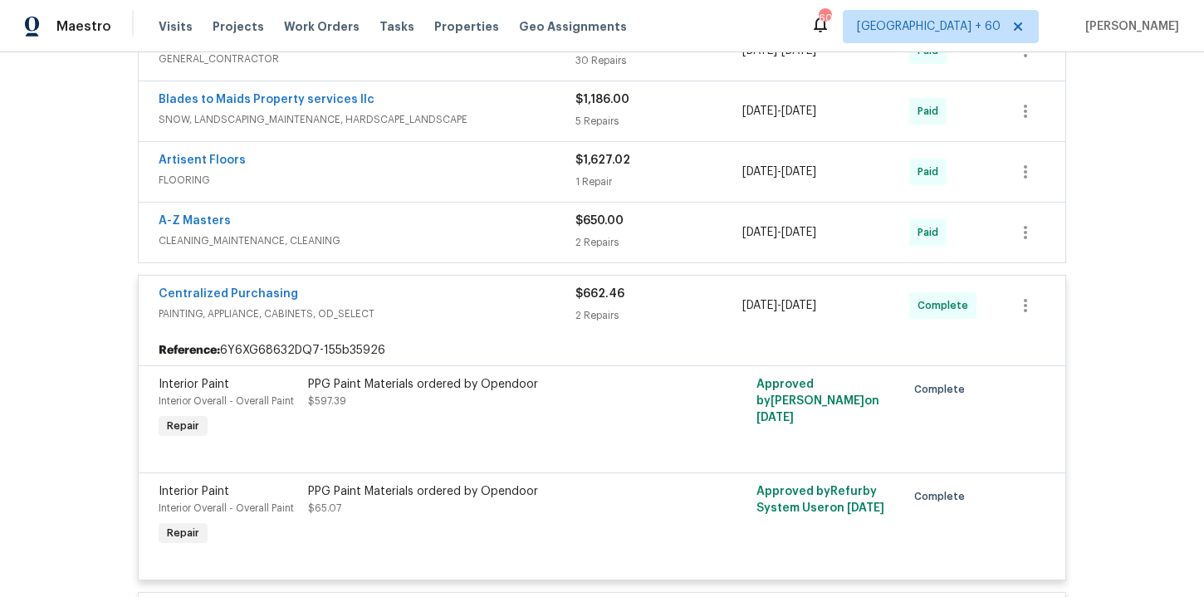
click at [436, 224] on div "A-Z Masters" at bounding box center [367, 223] width 417 height 20
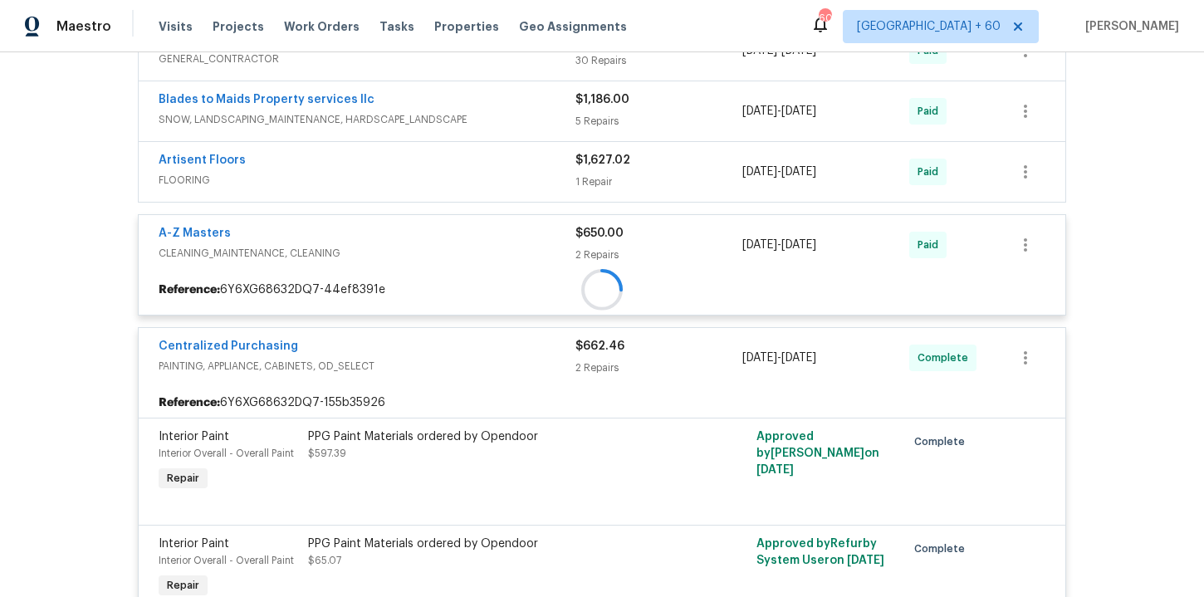
scroll to position [716, 0]
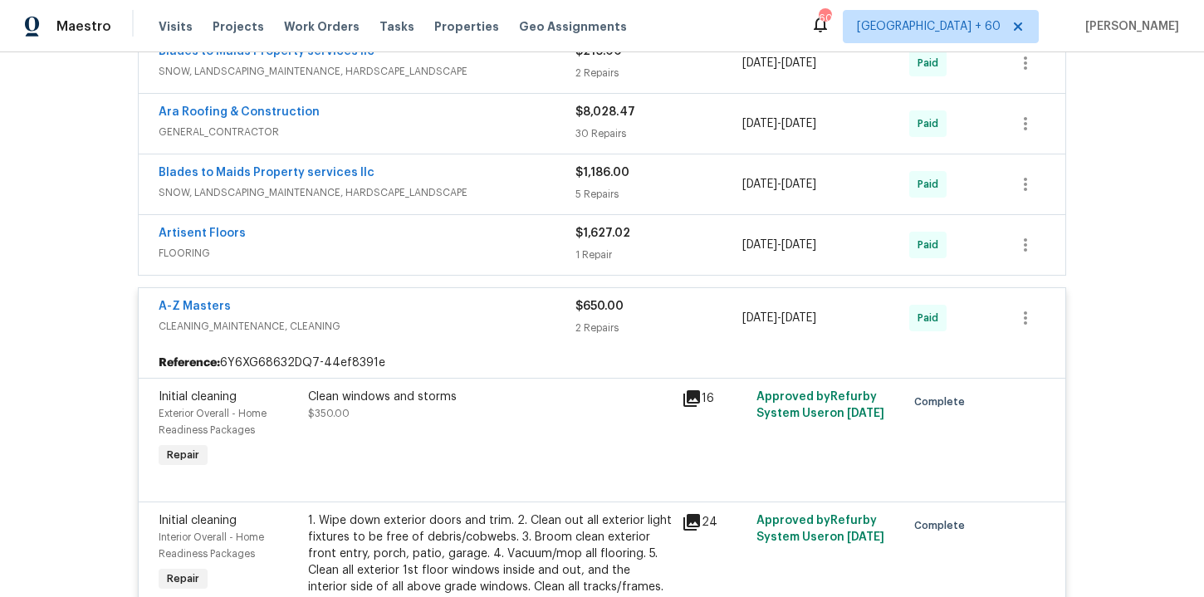
click at [440, 254] on span "FLOORING" at bounding box center [367, 253] width 417 height 17
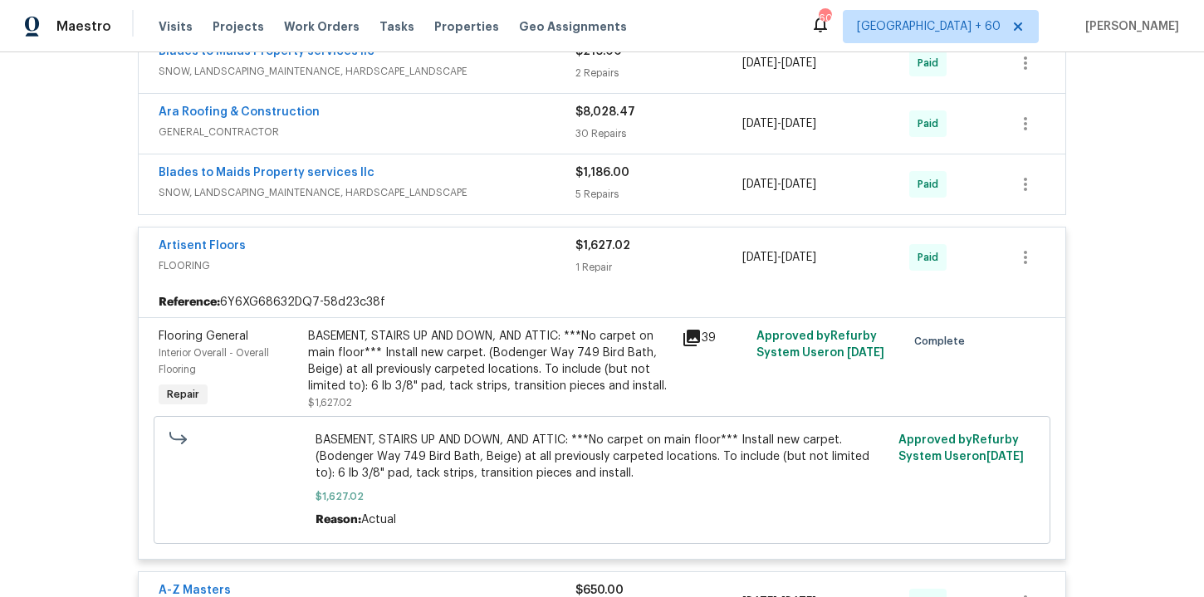
click at [498, 189] on span "SNOW, LANDSCAPING_MAINTENANCE, HARDSCAPE_LANDSCAPE" at bounding box center [367, 192] width 417 height 17
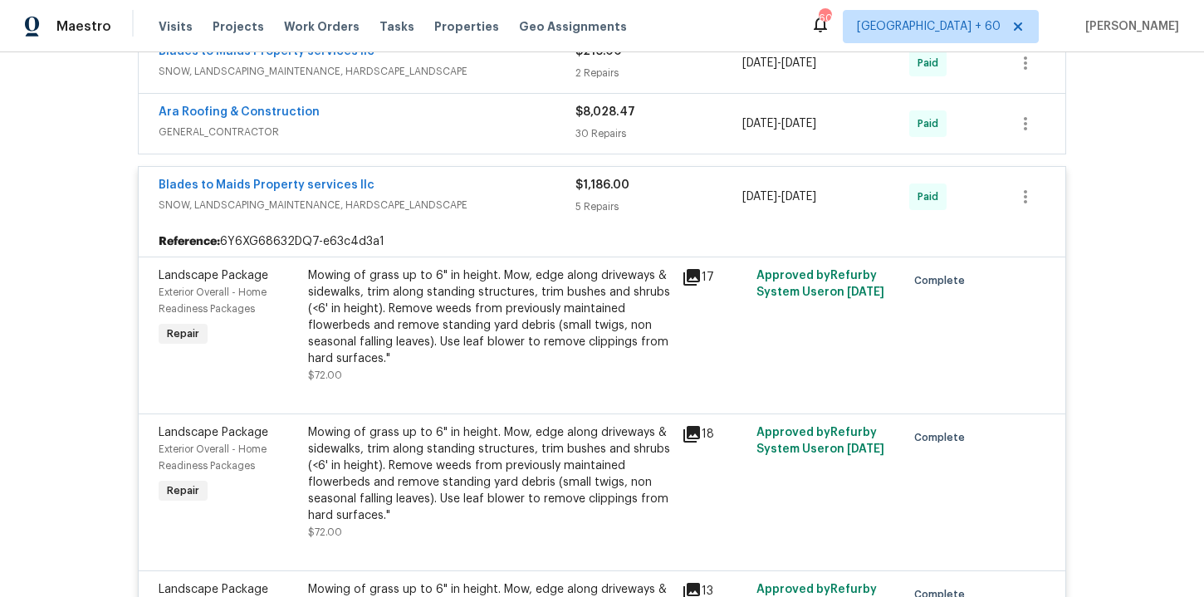
click at [461, 134] on span "GENERAL_CONTRACTOR" at bounding box center [367, 132] width 417 height 17
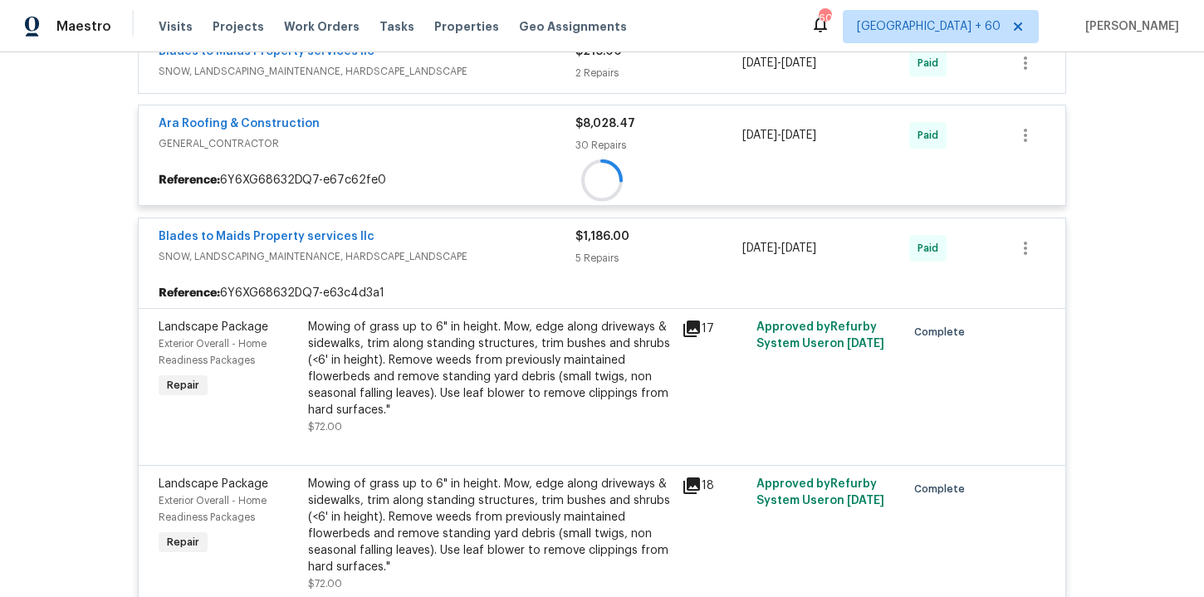
scroll to position [587, 0]
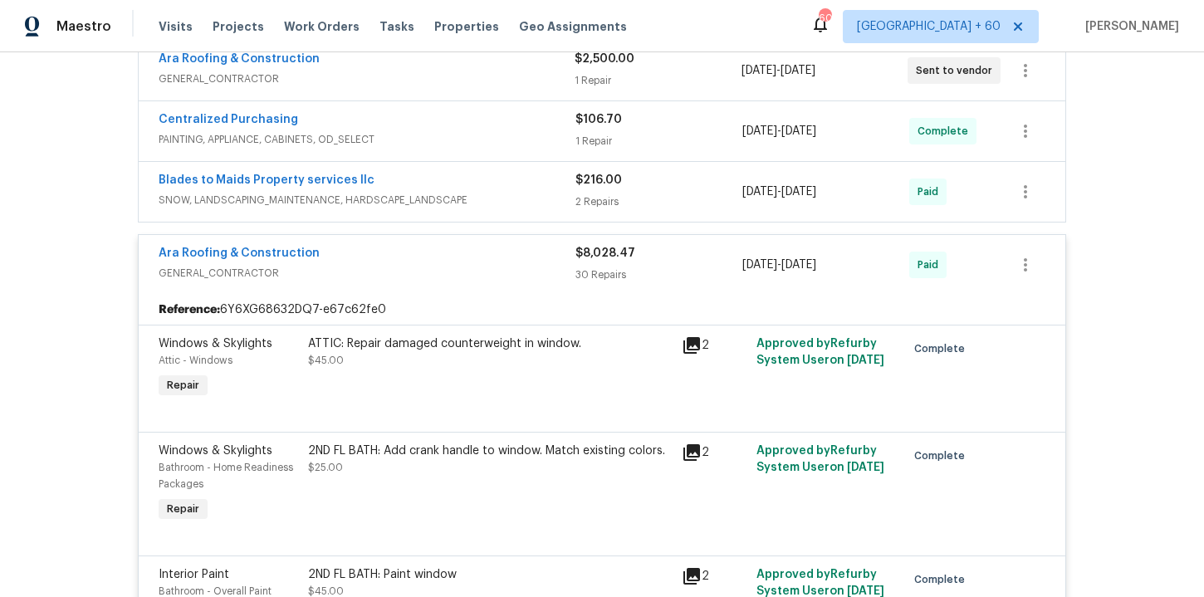
click at [499, 206] on span "SNOW, LANDSCAPING_MAINTENANCE, HARDSCAPE_LANDSCAPE" at bounding box center [367, 200] width 417 height 17
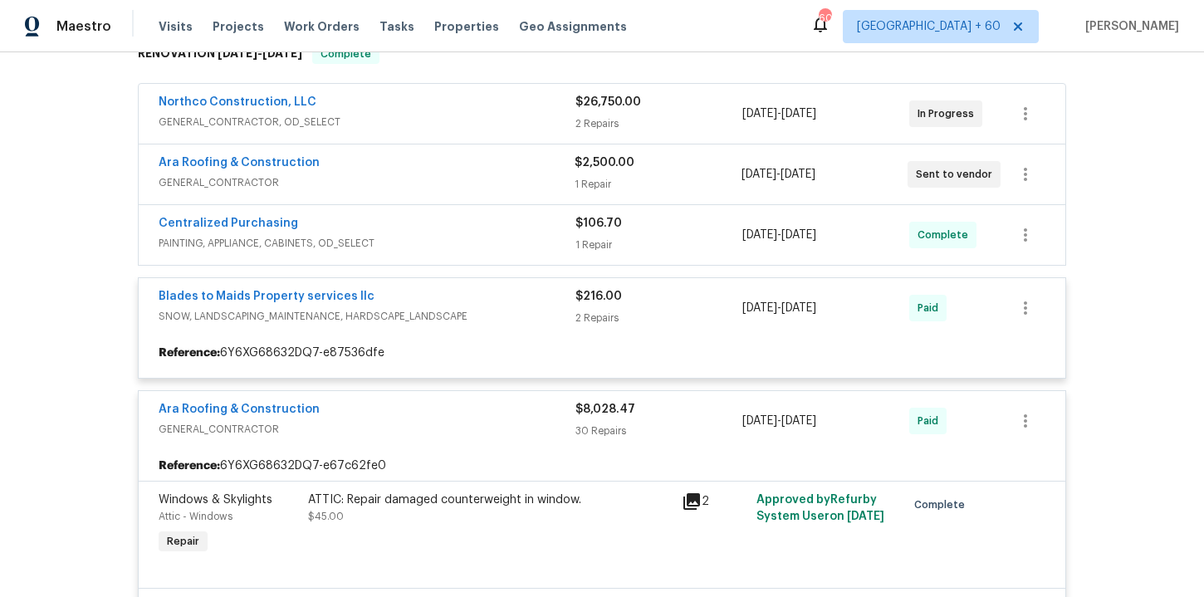
scroll to position [473, 0]
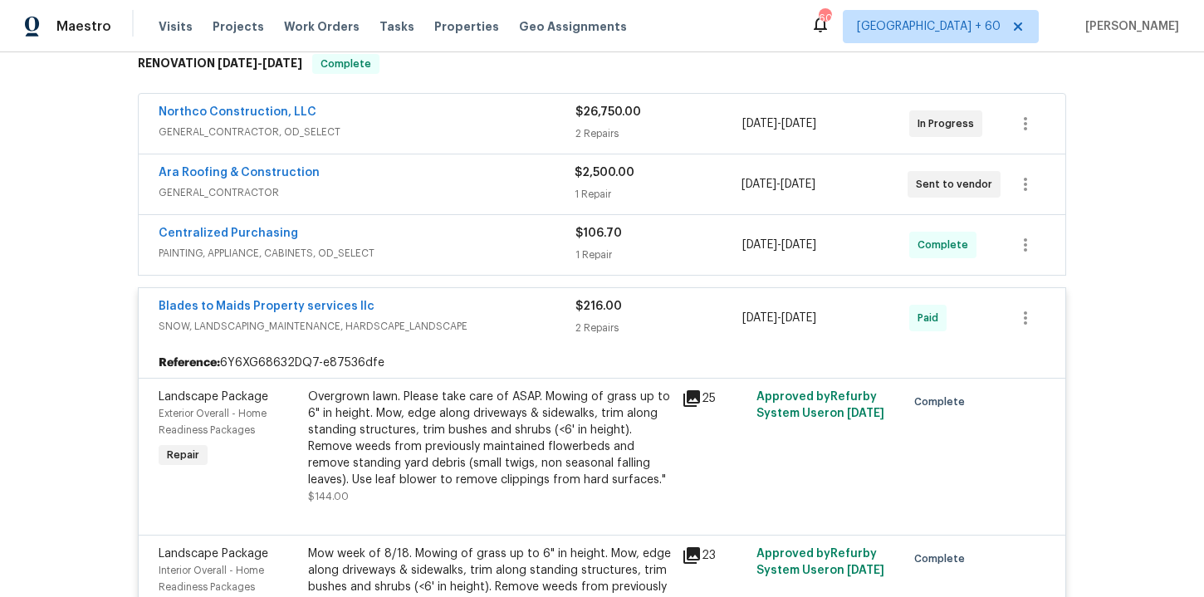
click at [487, 245] on span "PAINTING, APPLIANCE, CABINETS, OD_SELECT" at bounding box center [367, 253] width 417 height 17
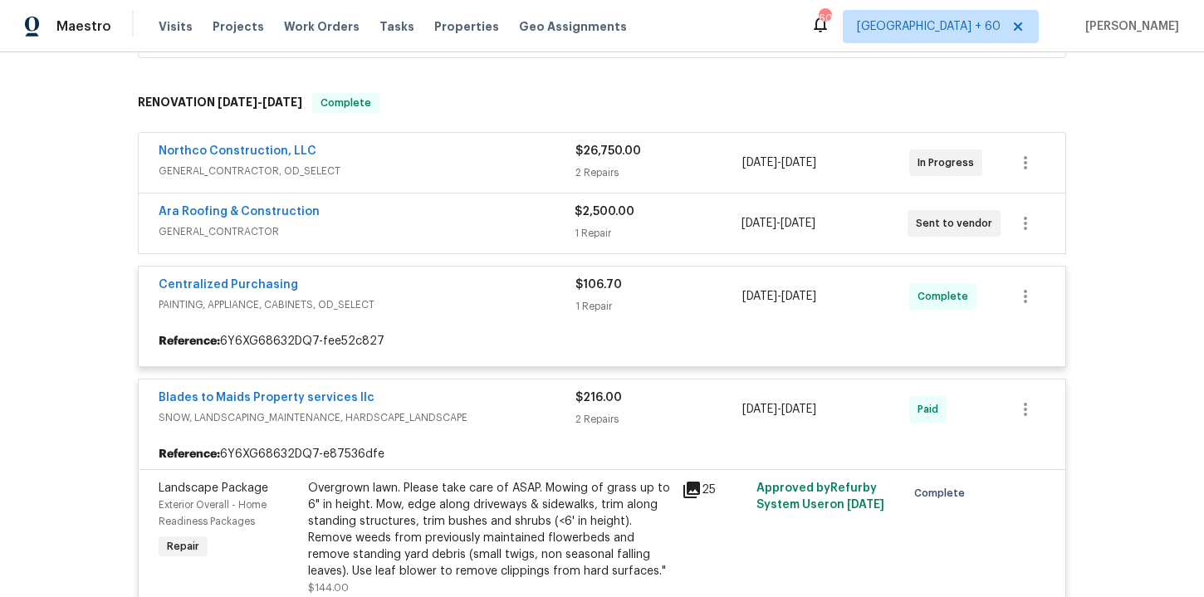
scroll to position [419, 0]
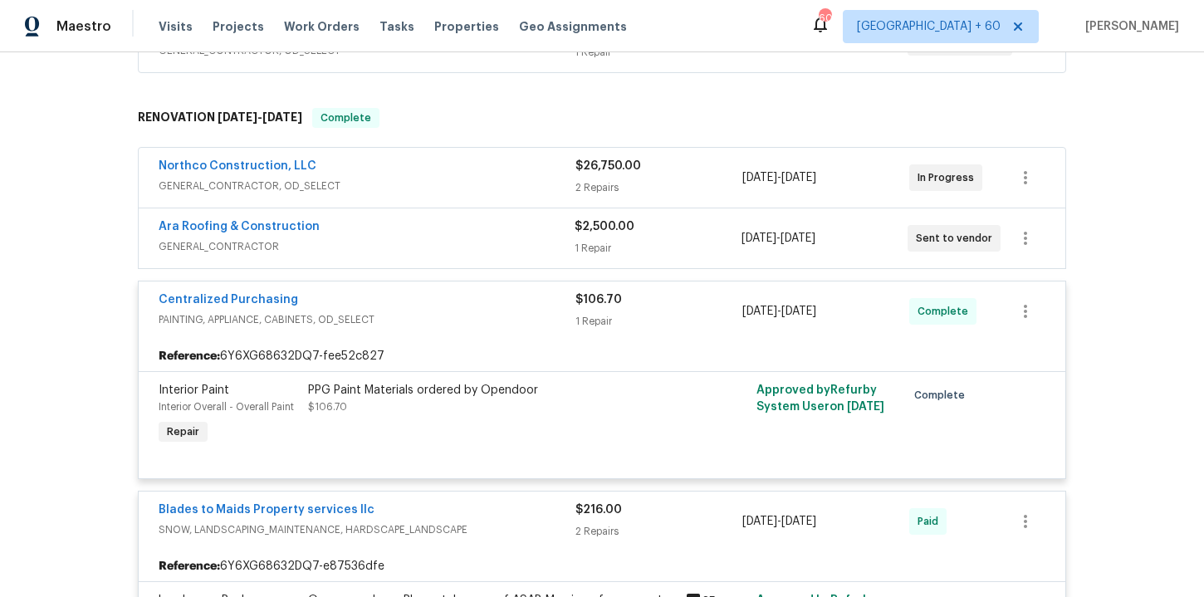
click at [496, 233] on div "Ara Roofing & Construction" at bounding box center [367, 228] width 416 height 20
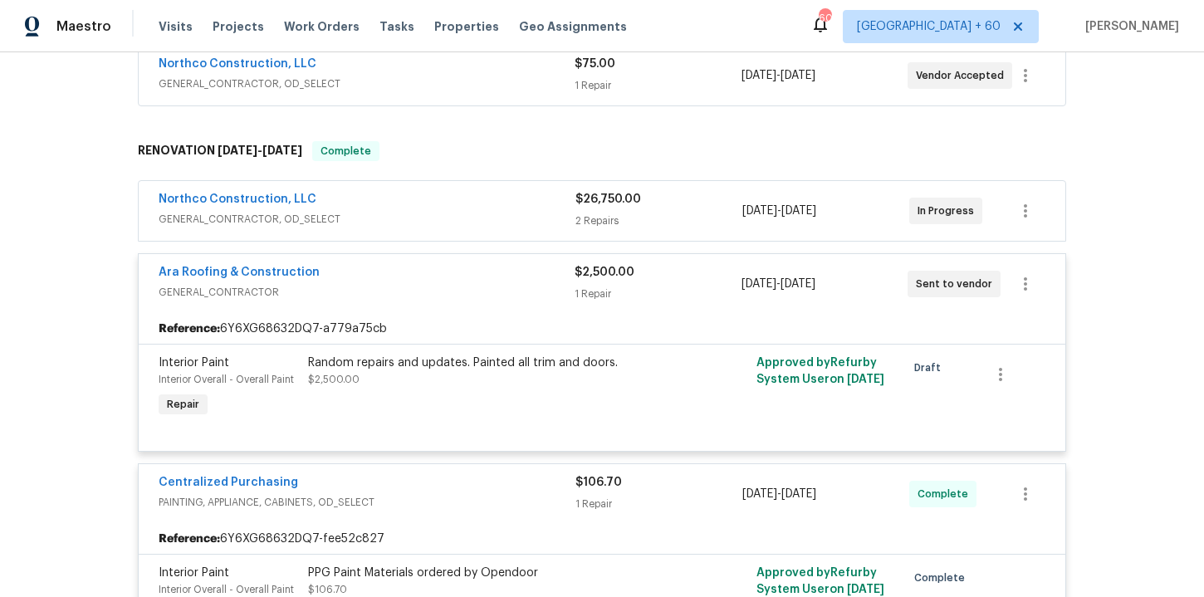
scroll to position [380, 0]
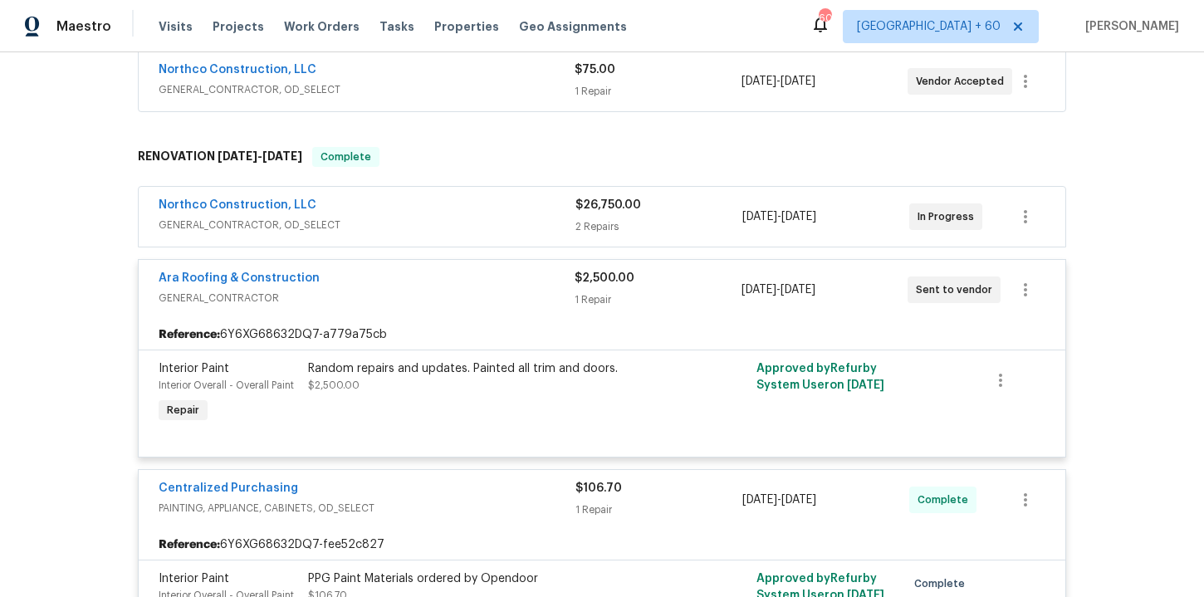
click at [488, 215] on div "Northco Construction, LLC" at bounding box center [367, 207] width 417 height 20
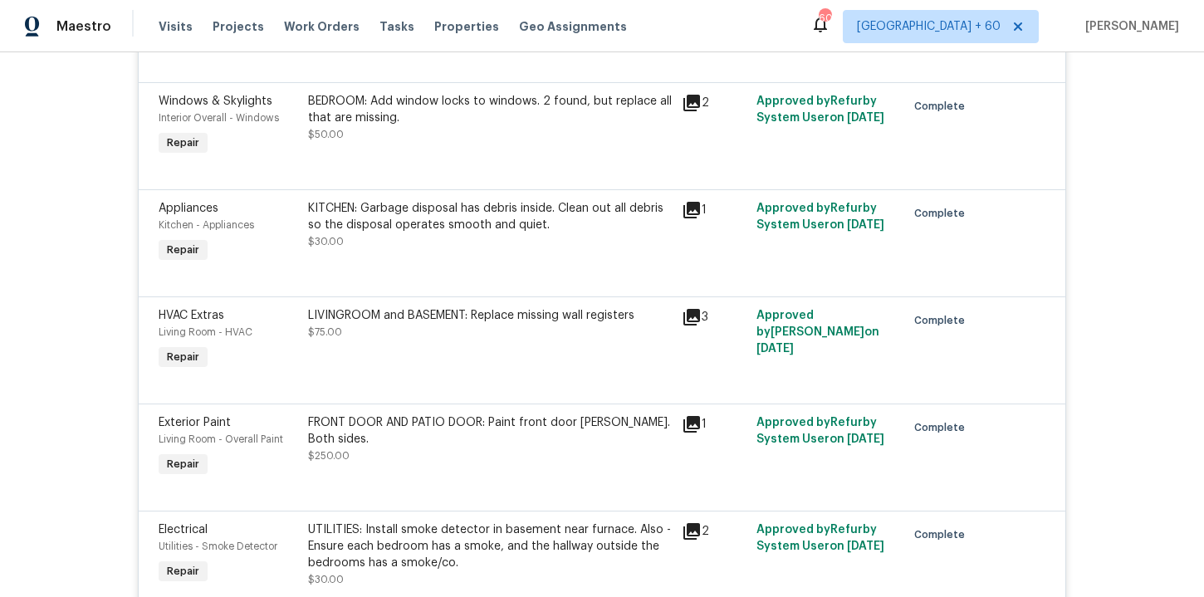
scroll to position [5427, 0]
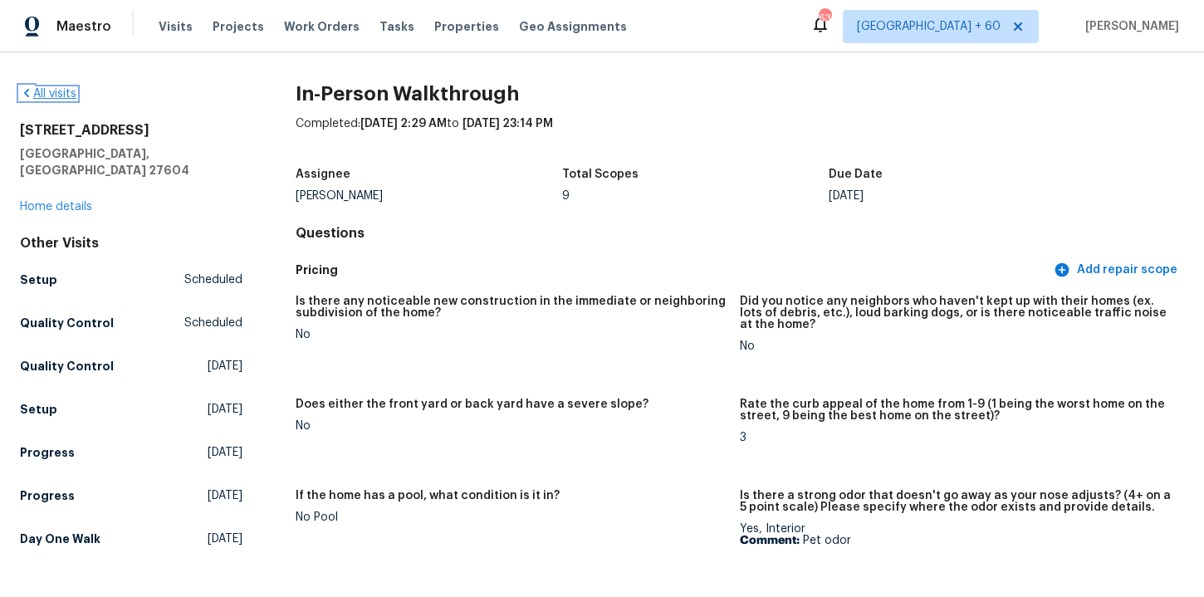
click at [57, 98] on link "All visits" at bounding box center [48, 94] width 56 height 12
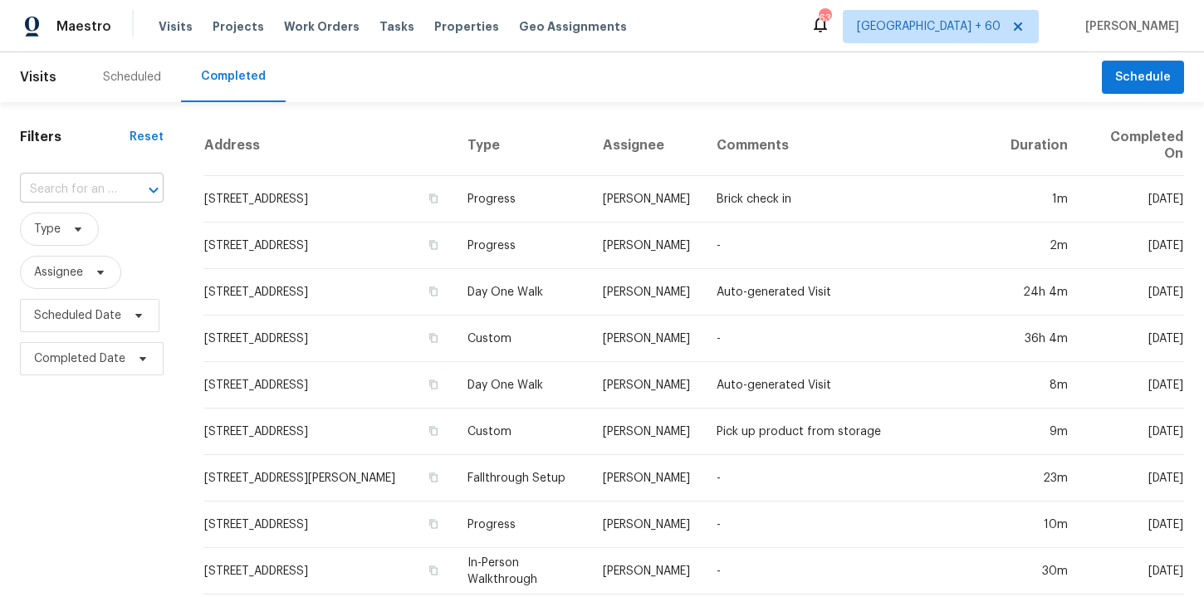
click at [91, 190] on input "text" at bounding box center [68, 190] width 97 height 26
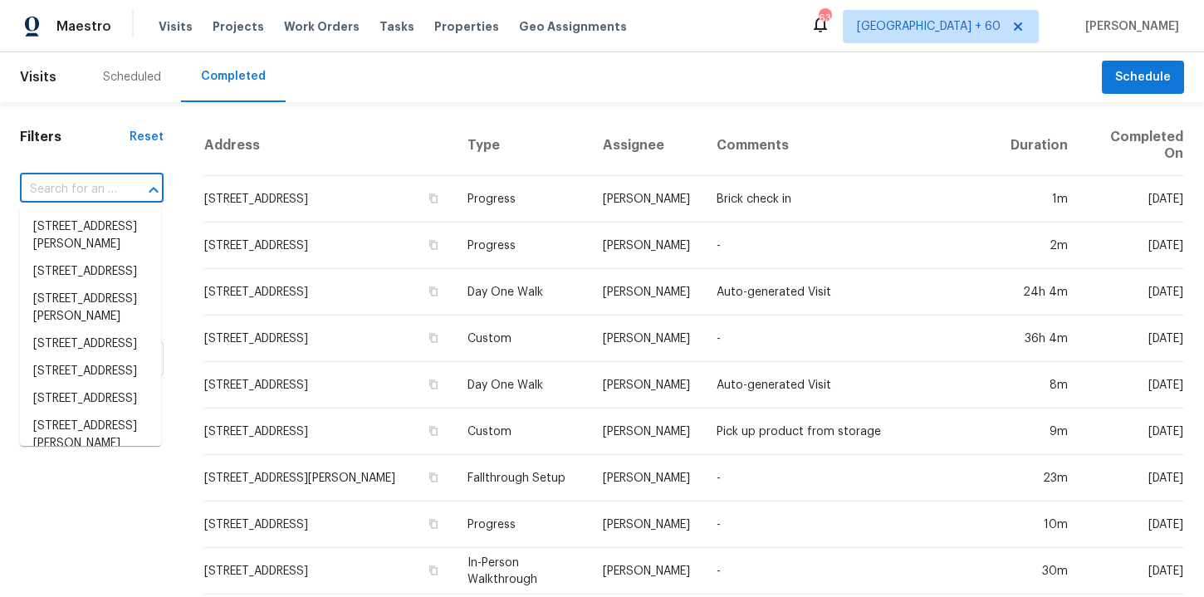
paste input "[STREET_ADDRESS][PERSON_NAME]"
type input "[STREET_ADDRESS][PERSON_NAME]"
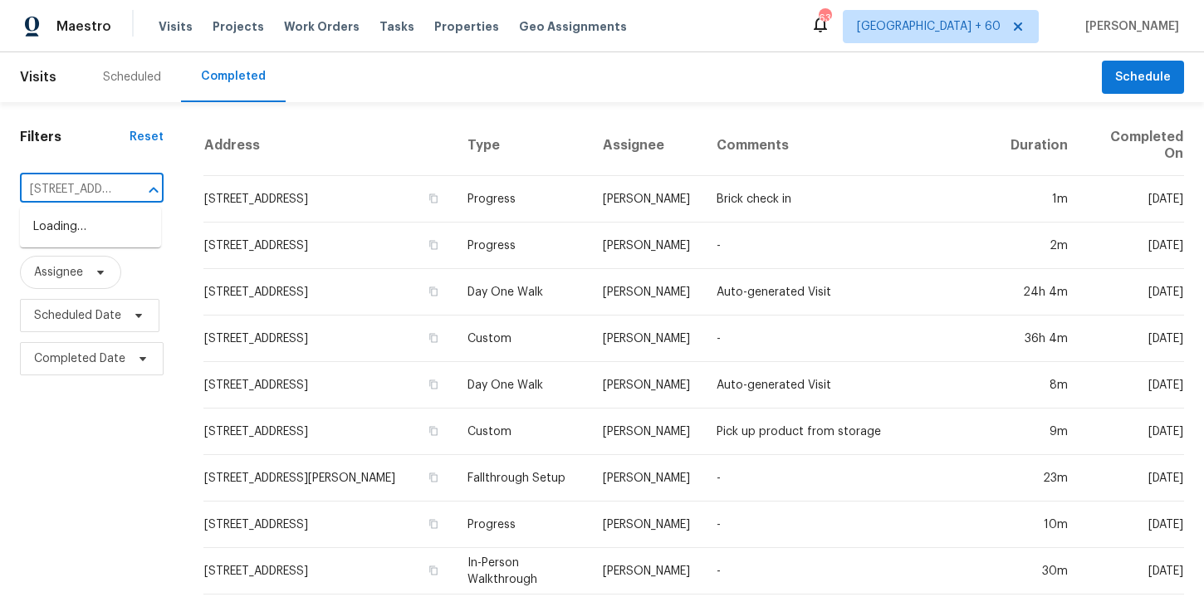
scroll to position [0, 139]
click at [116, 252] on li "[STREET_ADDRESS][PERSON_NAME]" at bounding box center [90, 235] width 141 height 45
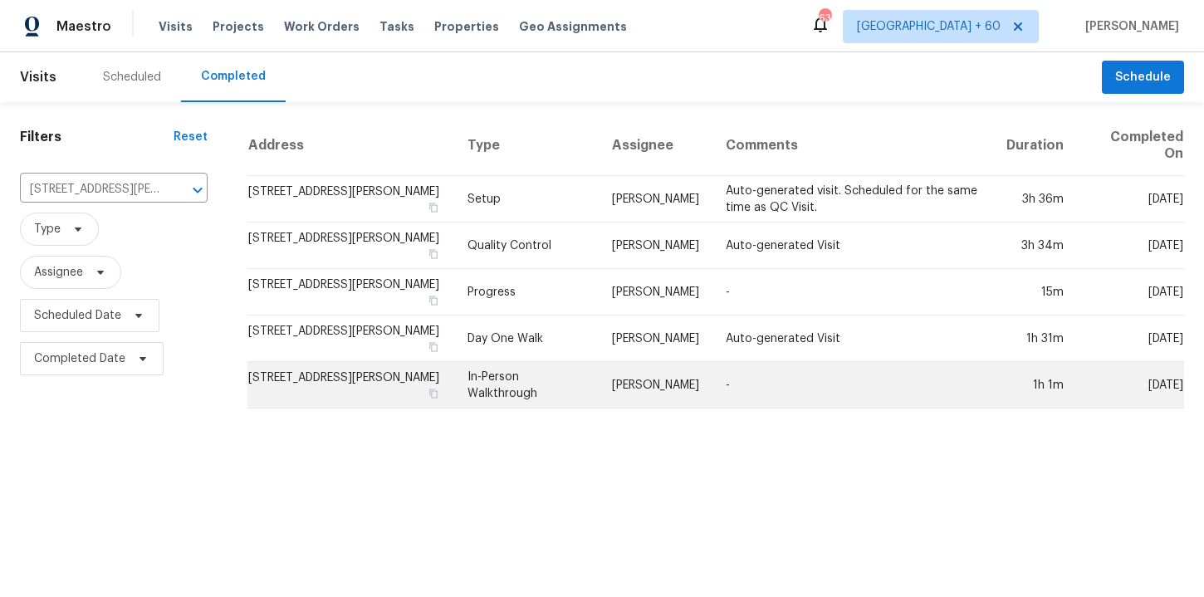
click at [517, 382] on td "In-Person Walkthrough" at bounding box center [526, 385] width 144 height 46
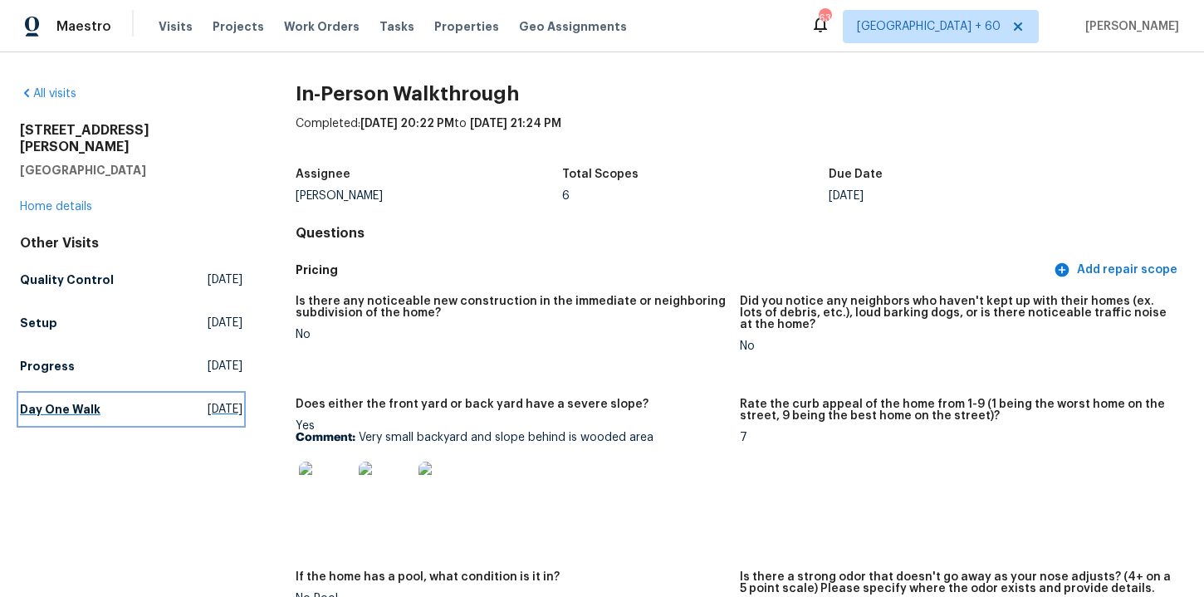
click at [89, 401] on h5 "Day One Walk" at bounding box center [60, 409] width 81 height 17
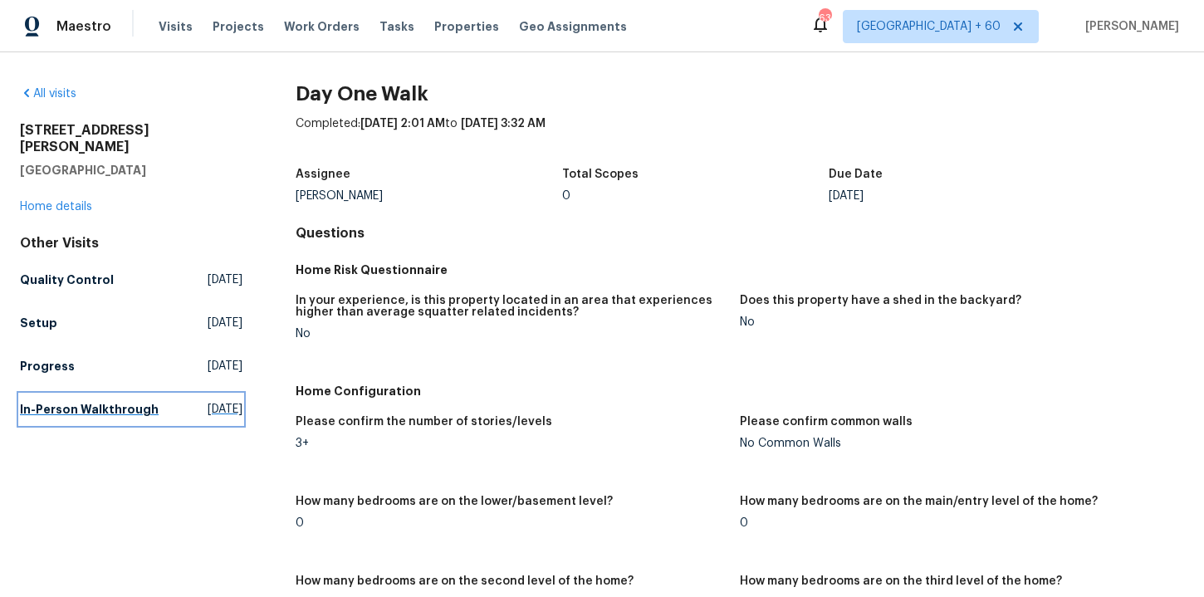
click at [88, 401] on h5 "In-Person Walkthrough" at bounding box center [89, 409] width 139 height 17
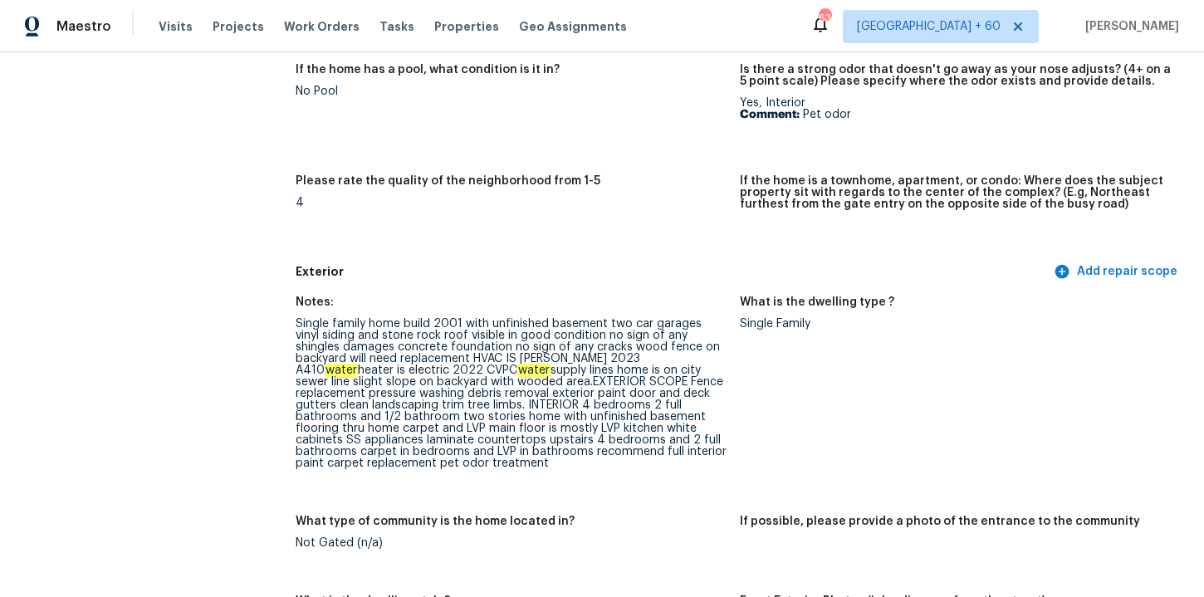
scroll to position [2243, 0]
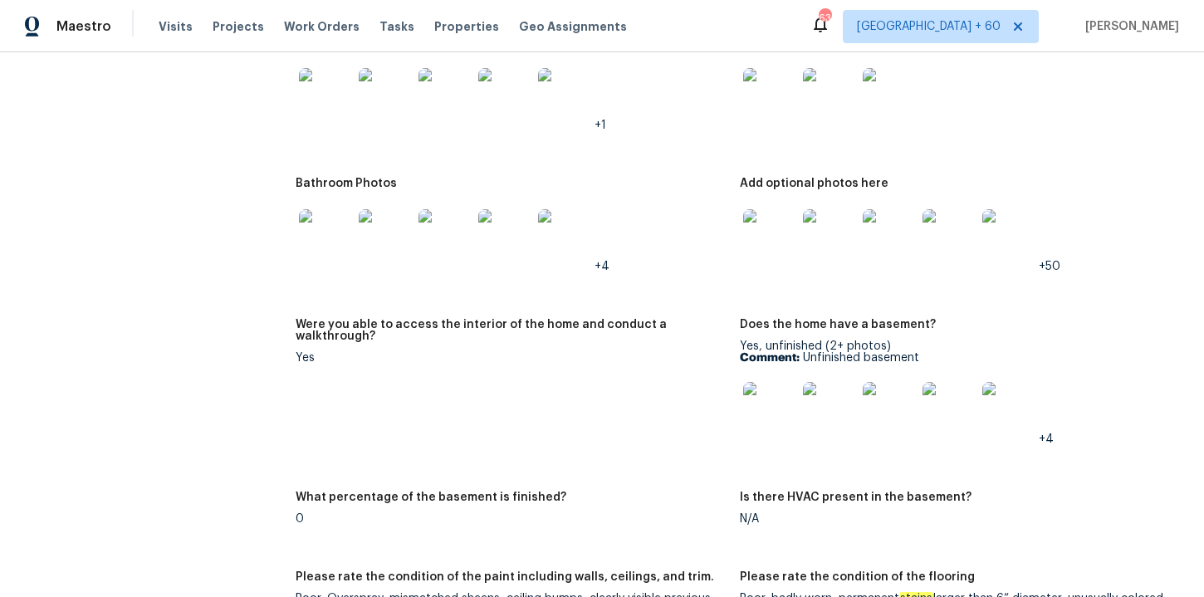
click at [780, 407] on img at bounding box center [769, 408] width 53 height 53
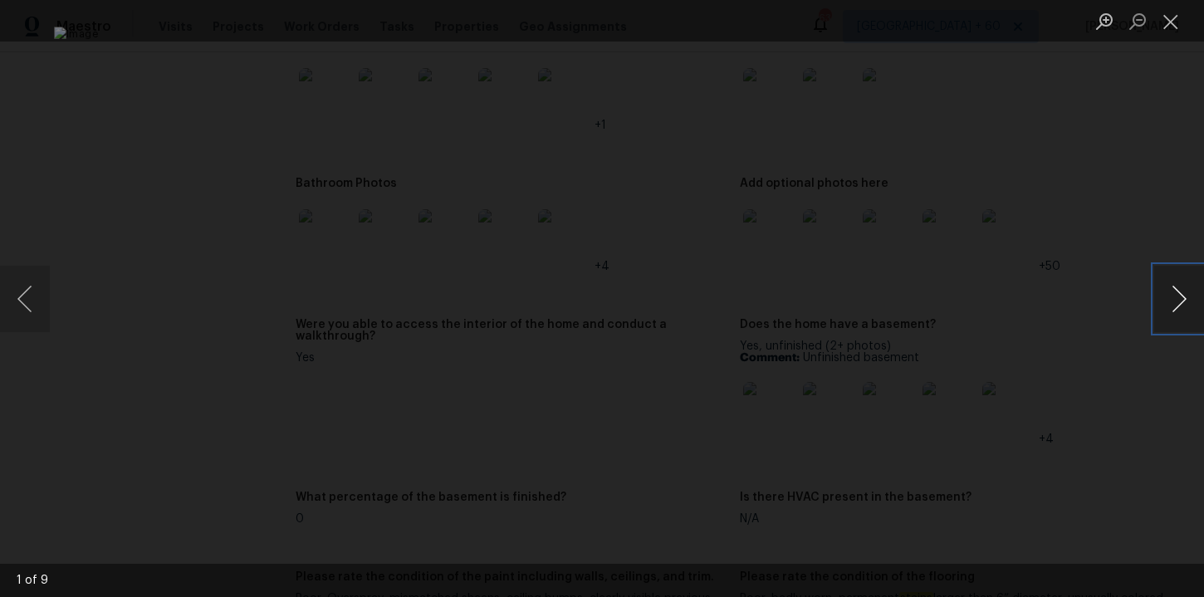
click at [1181, 296] on button "Next image" at bounding box center [1179, 299] width 50 height 66
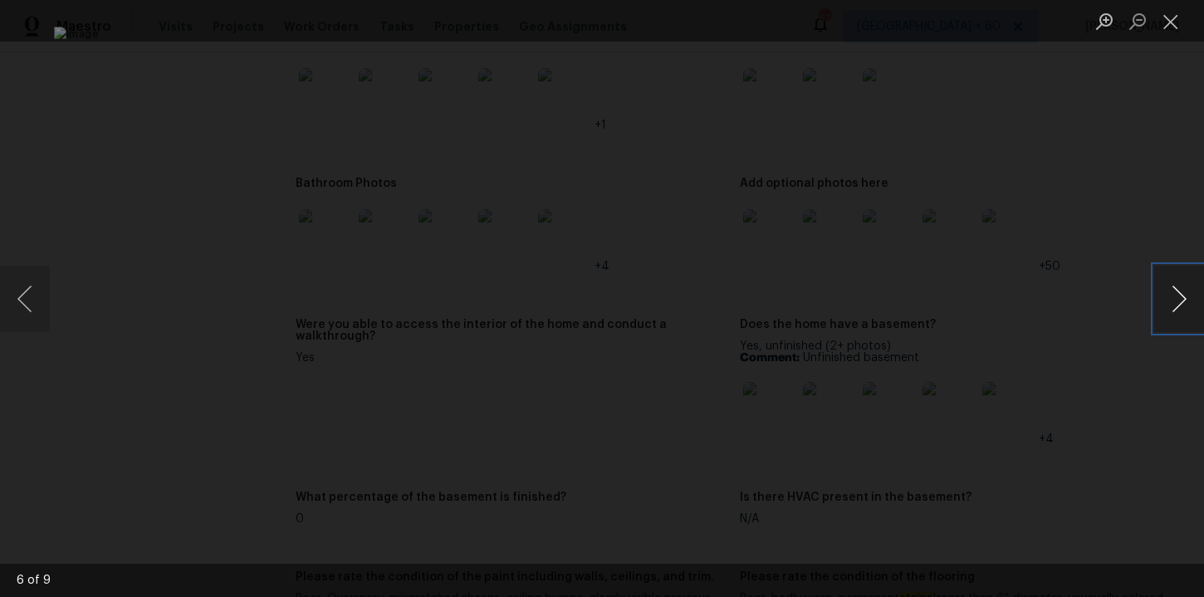
click at [1181, 296] on button "Next image" at bounding box center [1179, 299] width 50 height 66
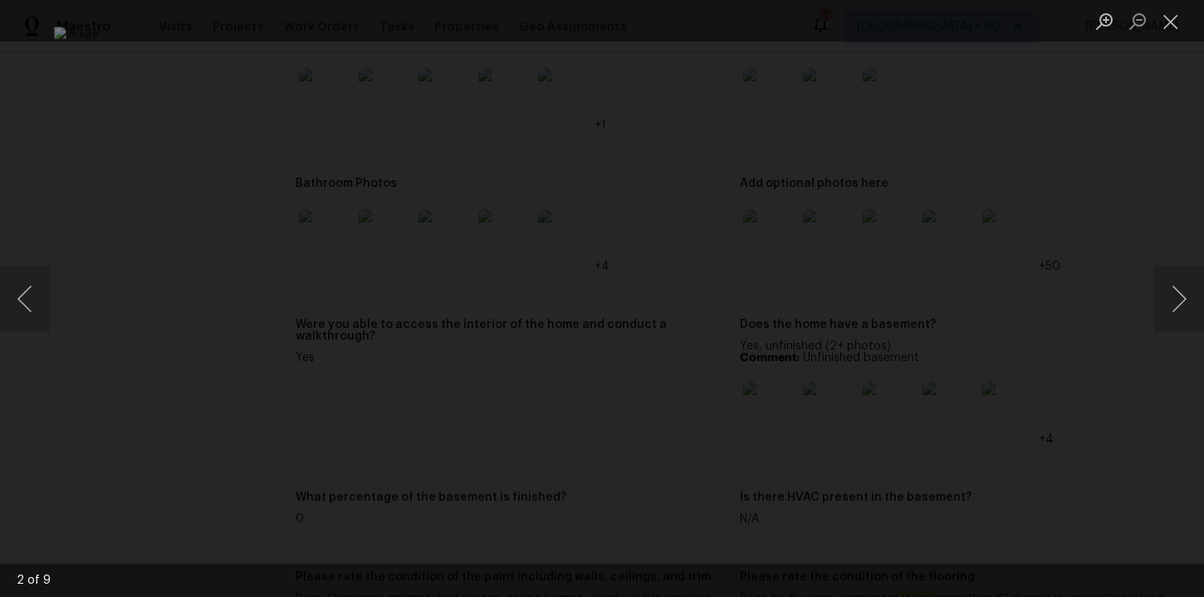
click at [1112, 180] on div "Lightbox" at bounding box center [602, 298] width 1204 height 597
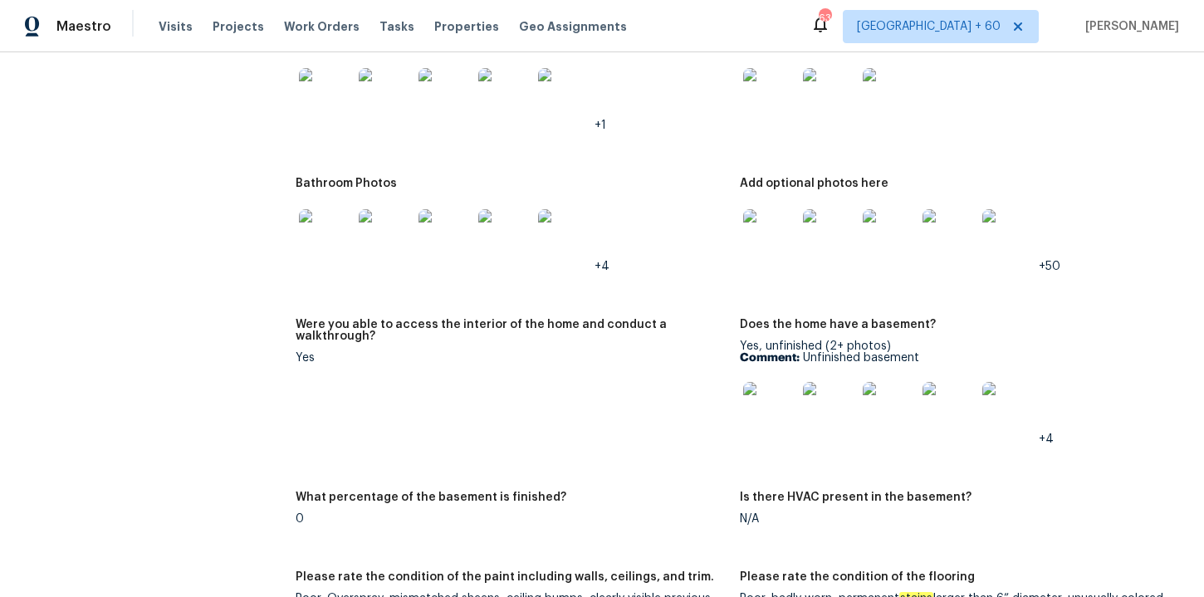
click at [773, 232] on img at bounding box center [769, 235] width 53 height 53
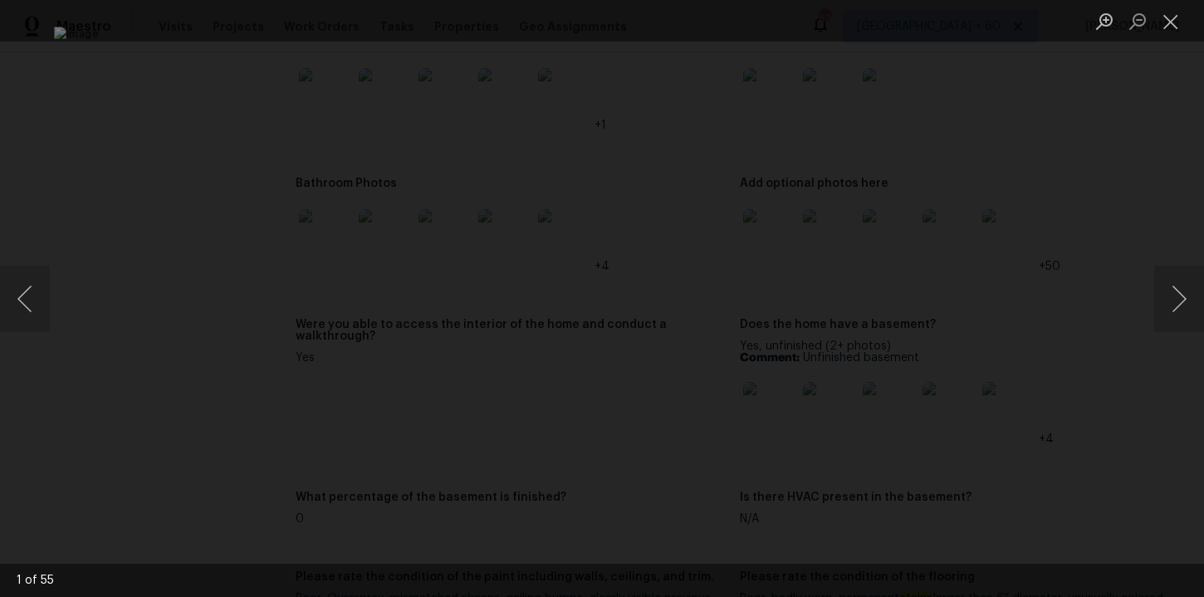
click at [1151, 176] on div "Lightbox" at bounding box center [602, 298] width 1204 height 597
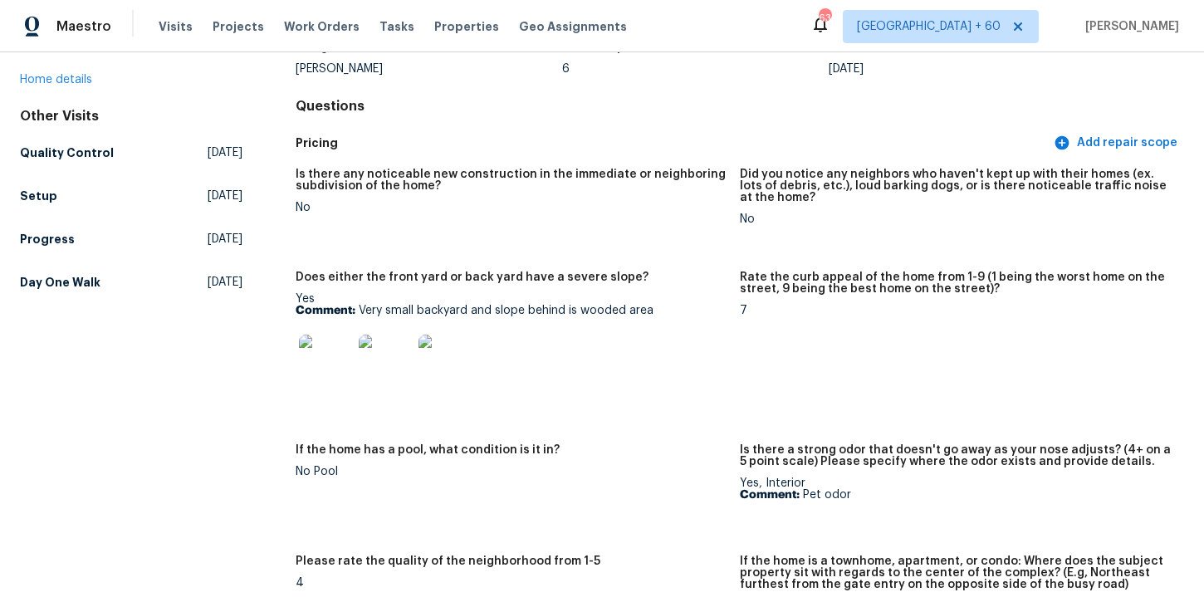
scroll to position [0, 0]
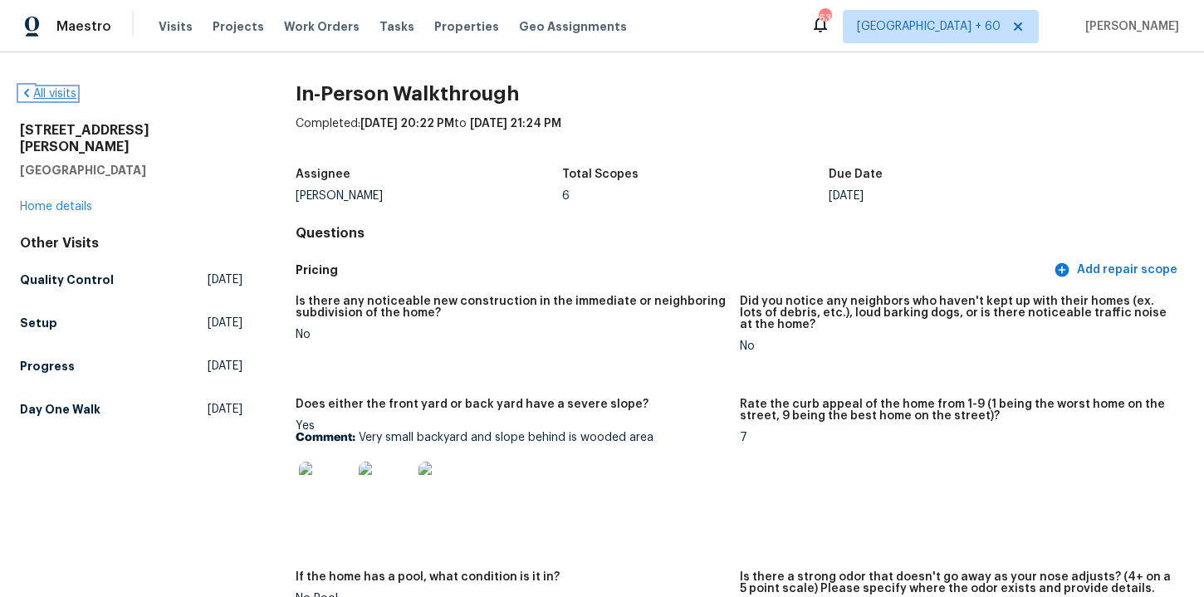
click at [52, 94] on link "All visits" at bounding box center [48, 94] width 56 height 12
